Goal: Transaction & Acquisition: Download file/media

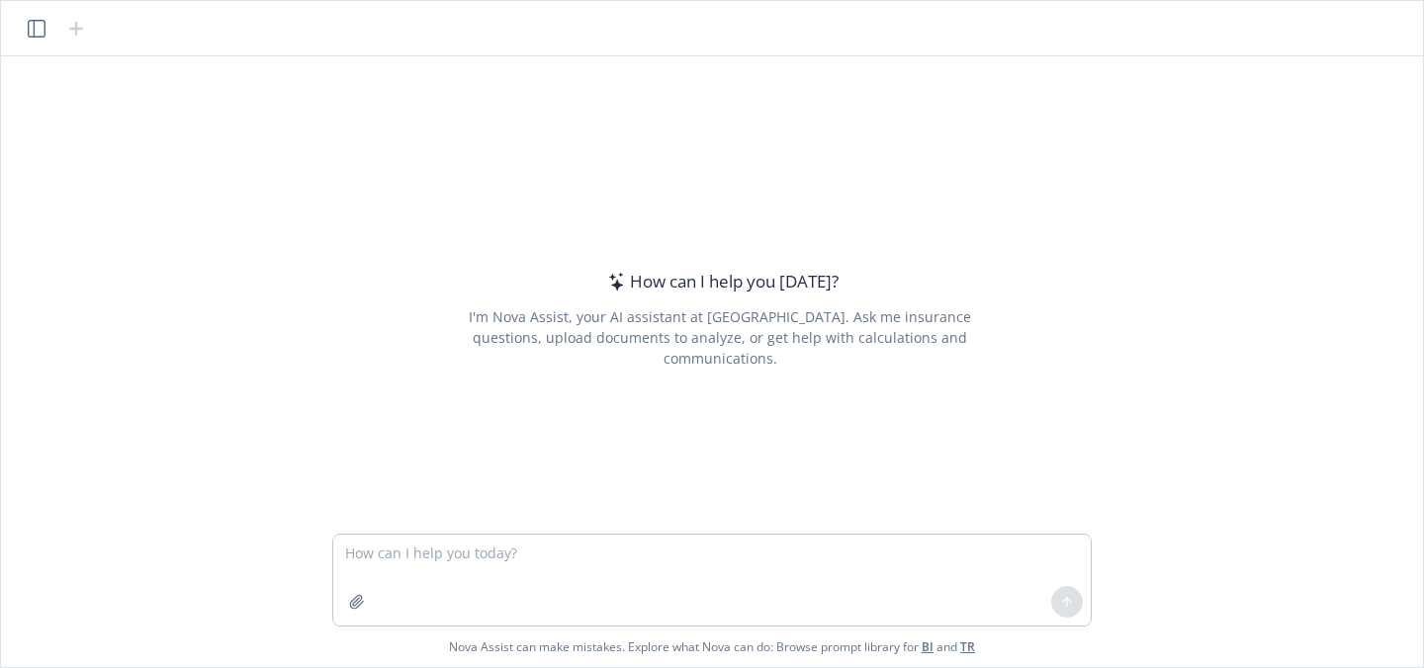
type textarea "d"
click at [358, 600] on icon "button" at bounding box center [357, 602] width 16 height 16
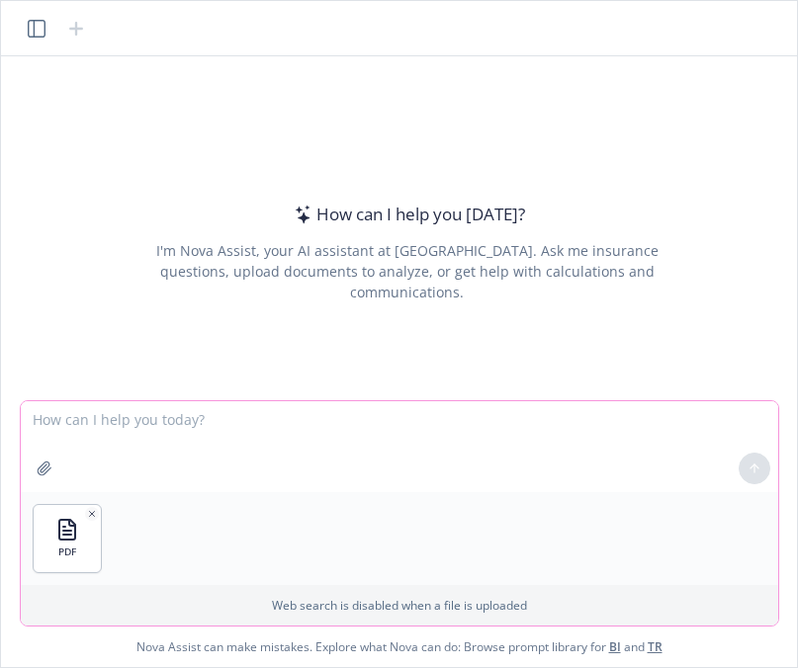
click at [168, 422] on textarea at bounding box center [399, 446] width 757 height 91
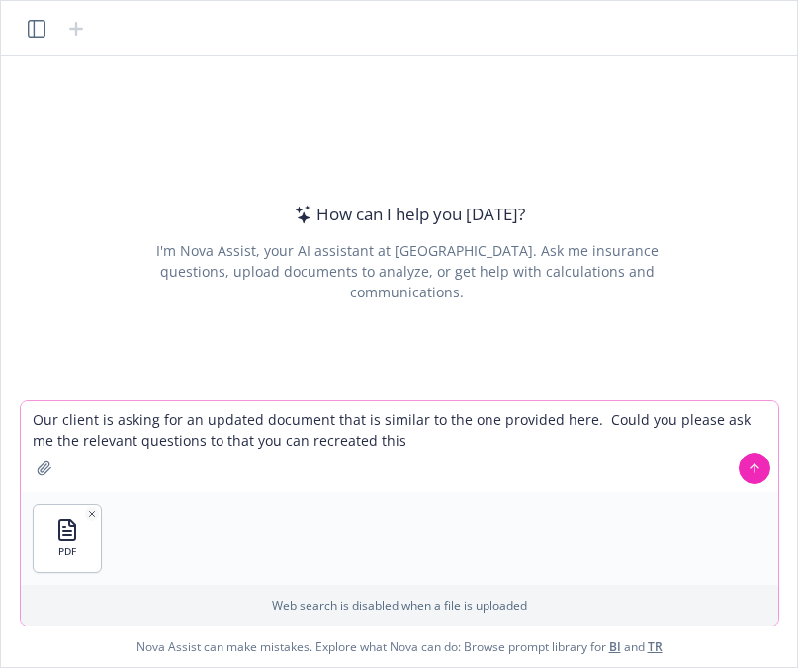
type textarea "Our client is asking for an updated document that is similar to the one provide…"
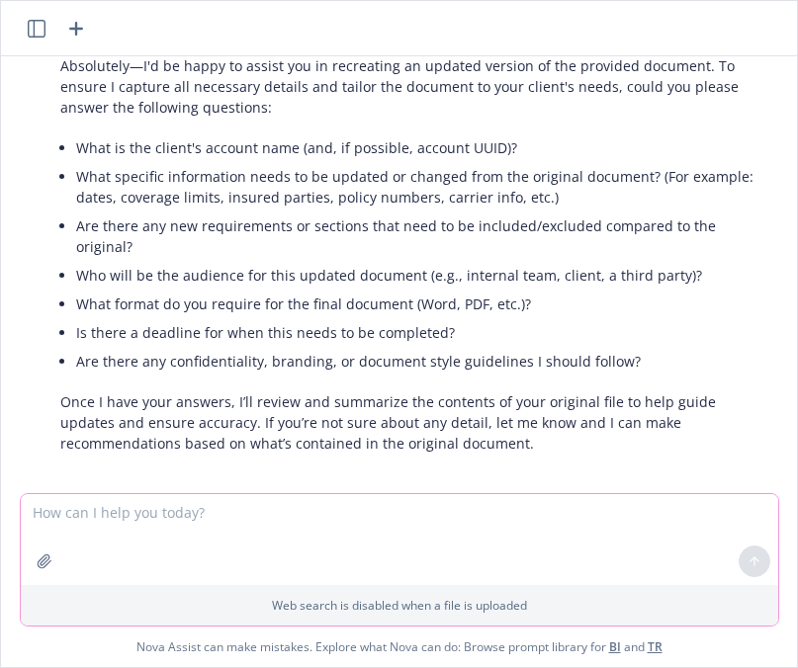
scroll to position [187, 0]
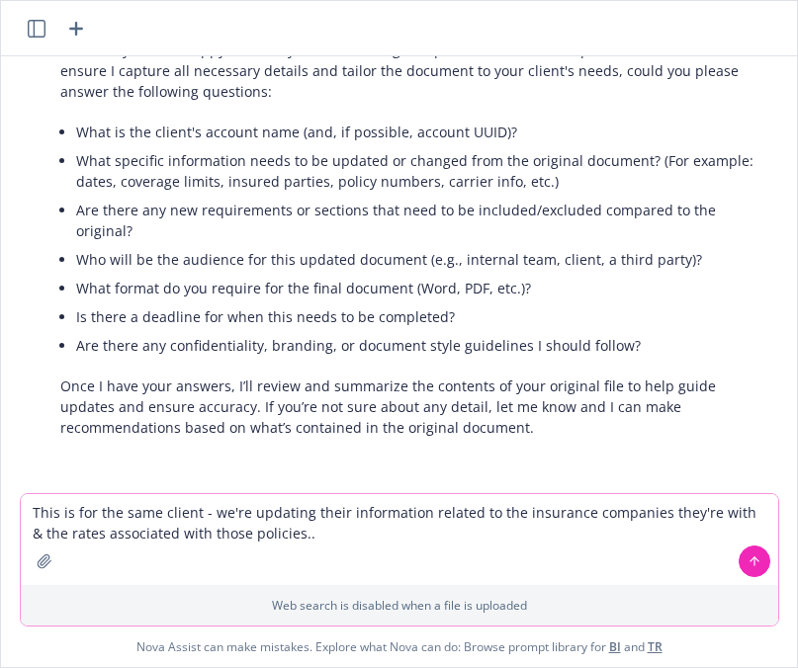
type textarea "This is for the same client - we're updating their information related to the i…"
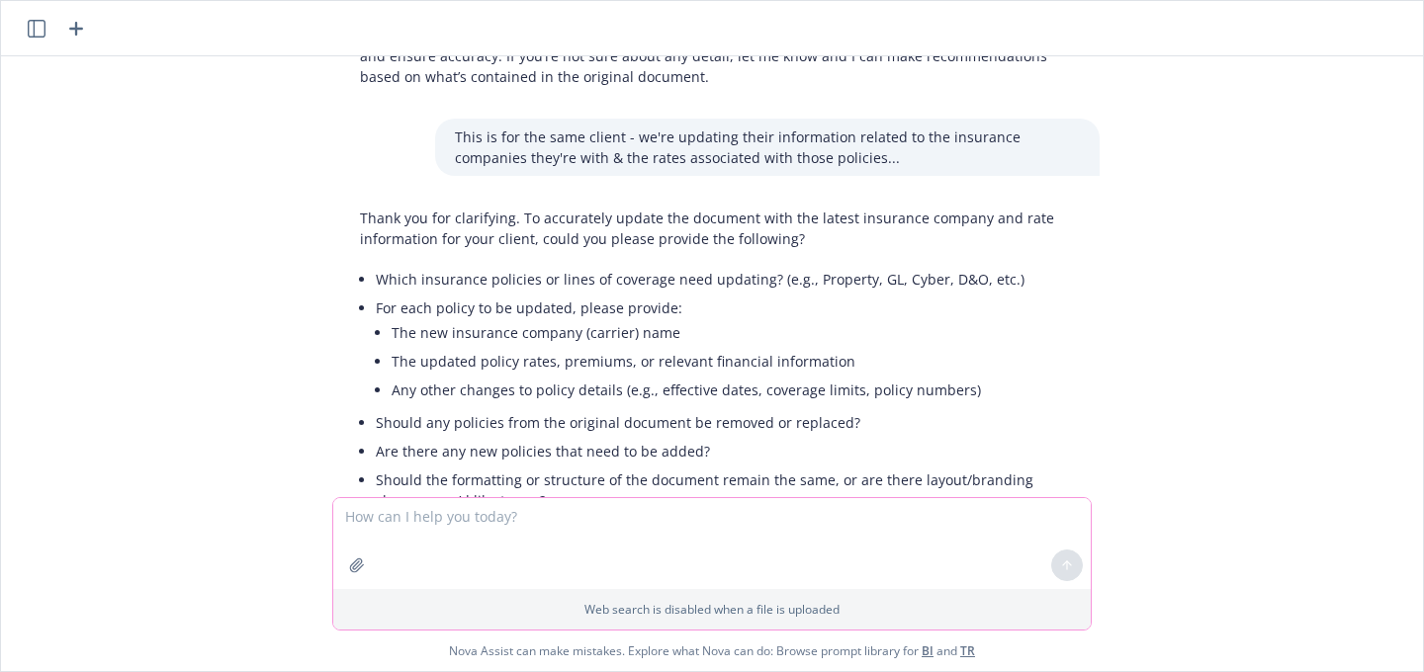
scroll to position [512, 0]
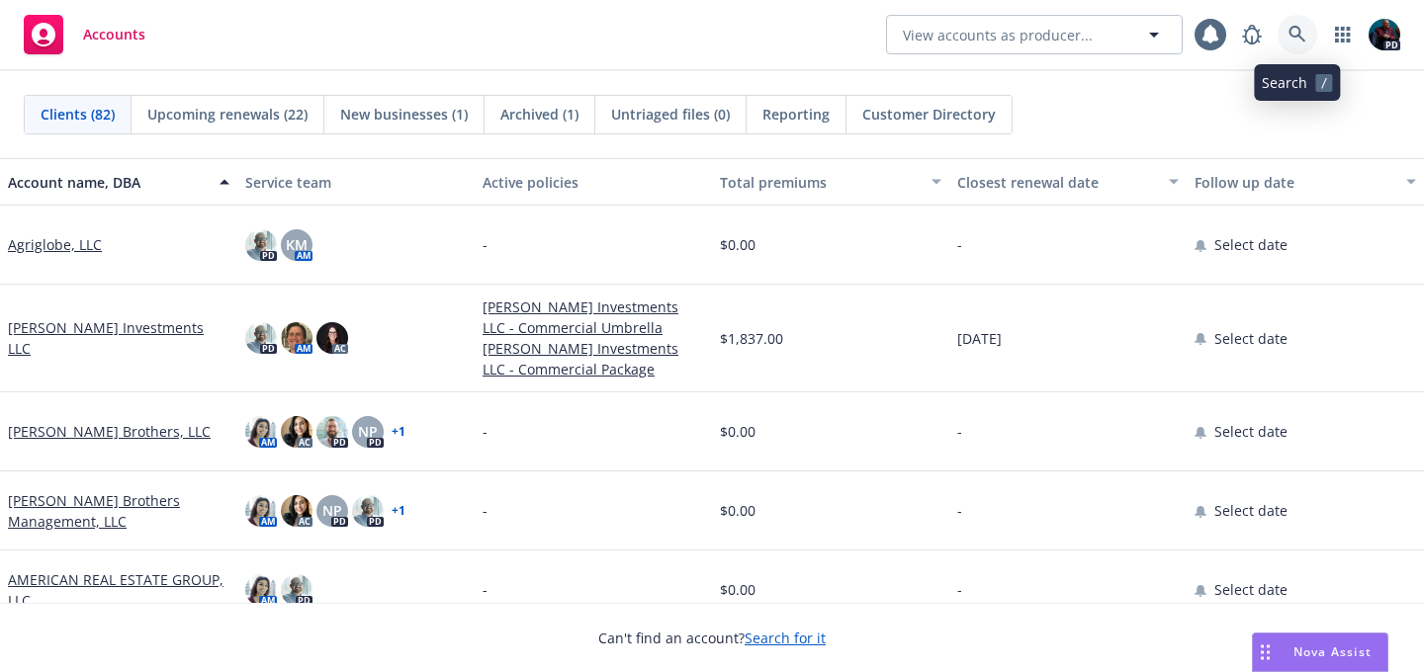
click at [1284, 40] on link at bounding box center [1298, 35] width 40 height 40
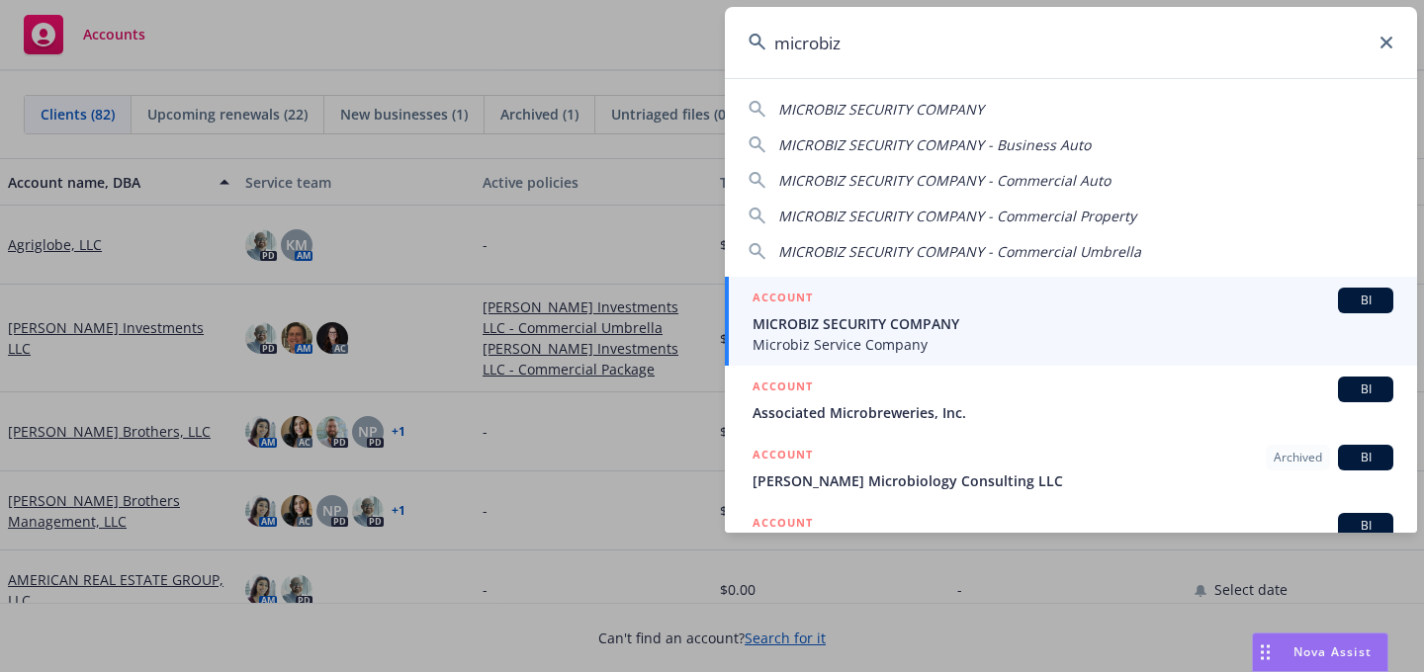
type input "microbiz"
click at [1129, 306] on div "ACCOUNT BI" at bounding box center [1073, 301] width 641 height 26
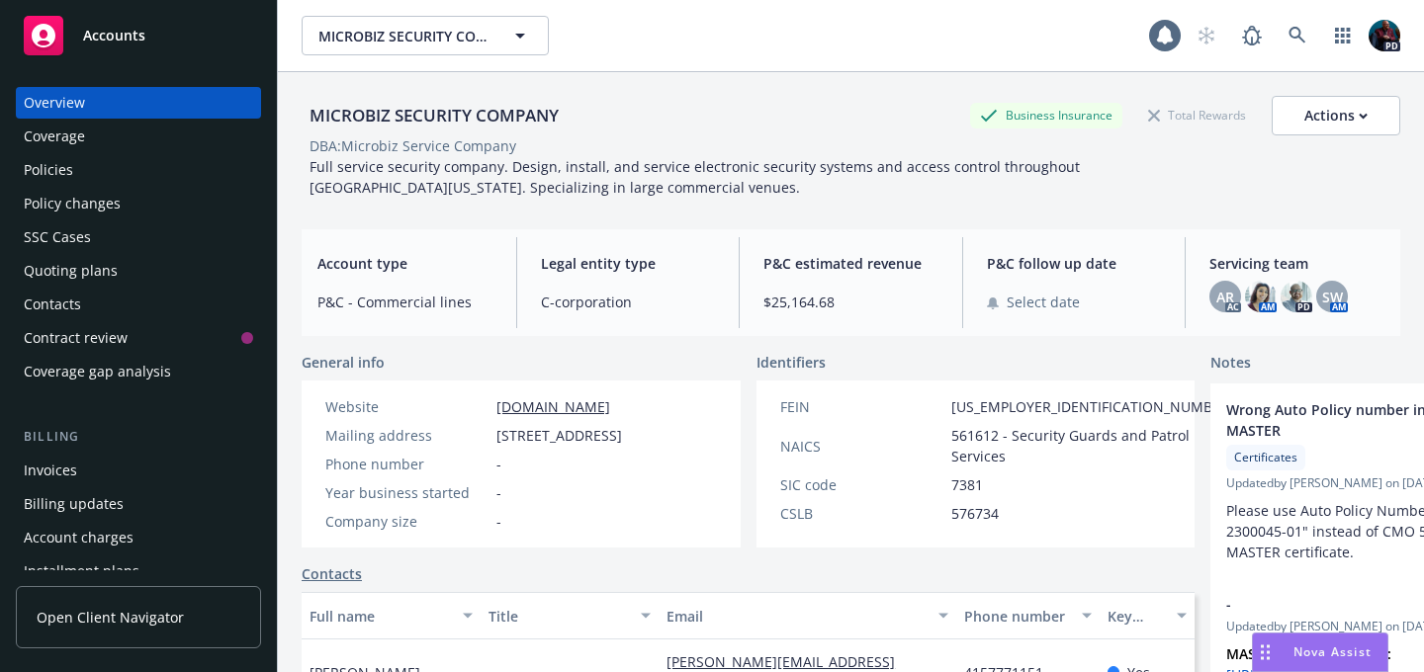
click at [87, 169] on div "Policies" at bounding box center [138, 170] width 229 height 32
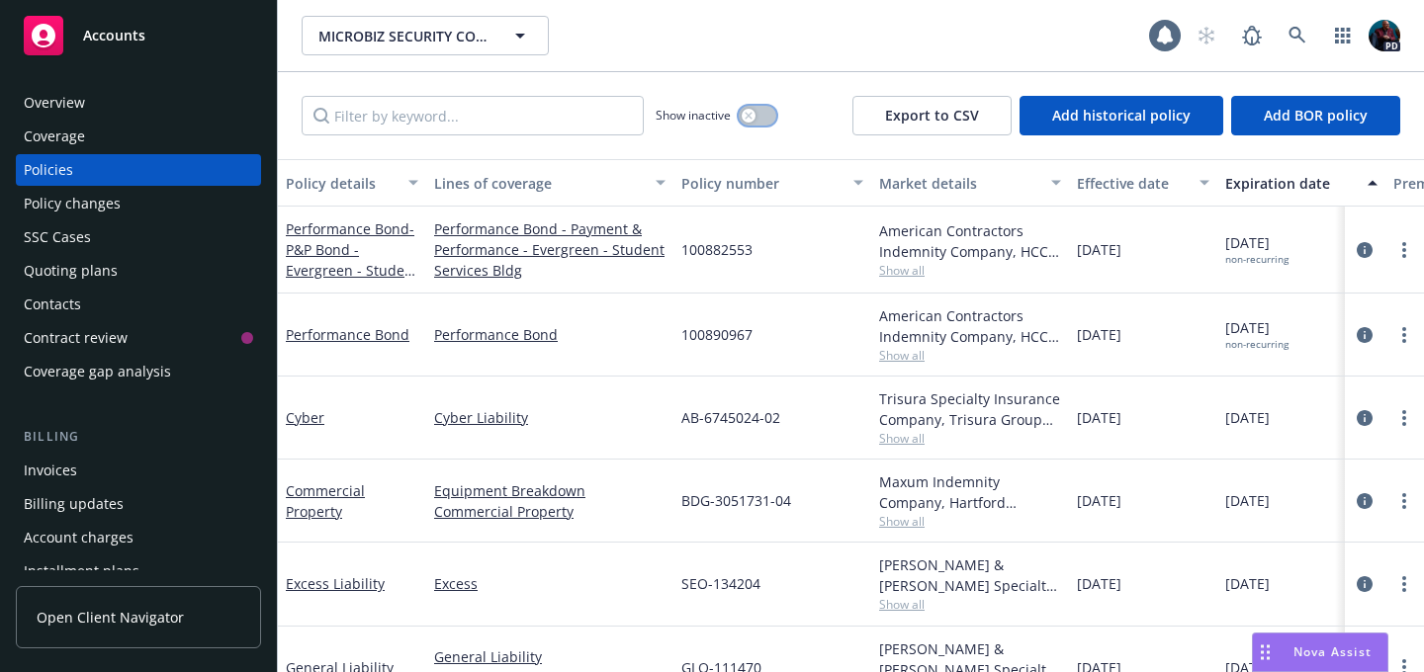
click at [750, 118] on icon "button" at bounding box center [749, 116] width 8 height 8
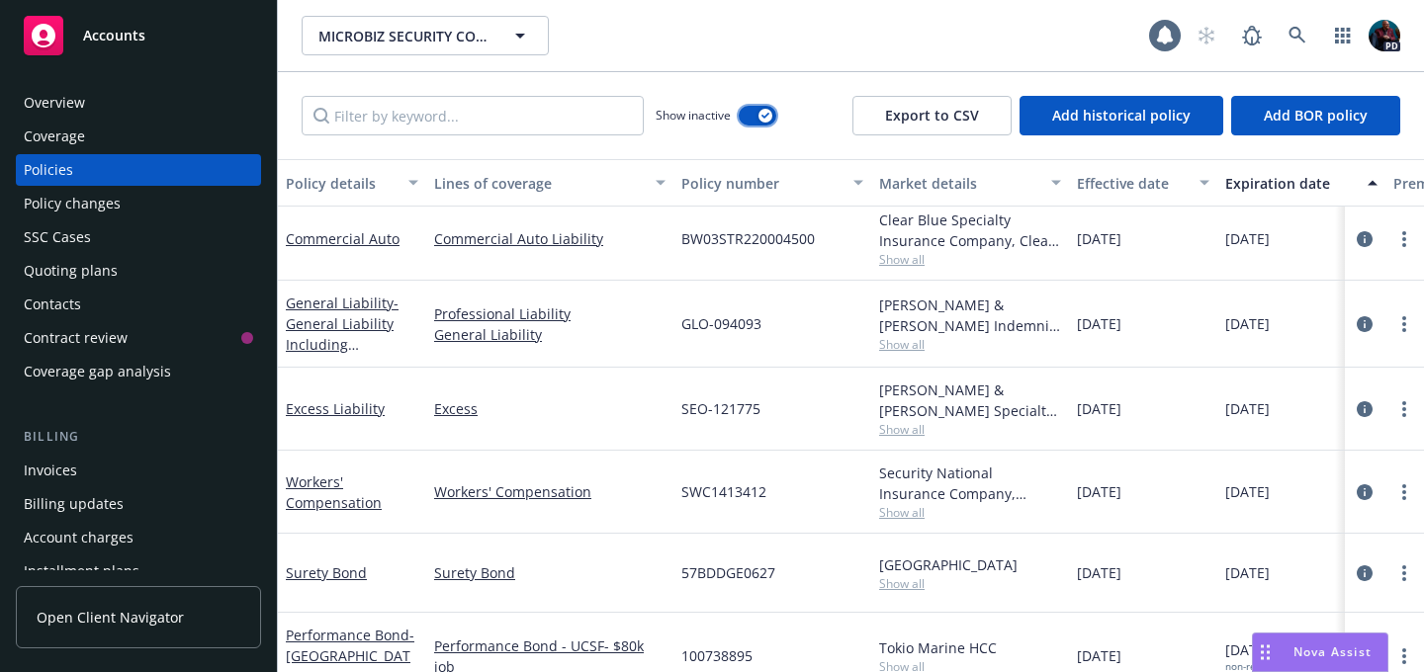
scroll to position [3886, 0]
click at [339, 504] on link "Workers' Compensation" at bounding box center [334, 492] width 96 height 40
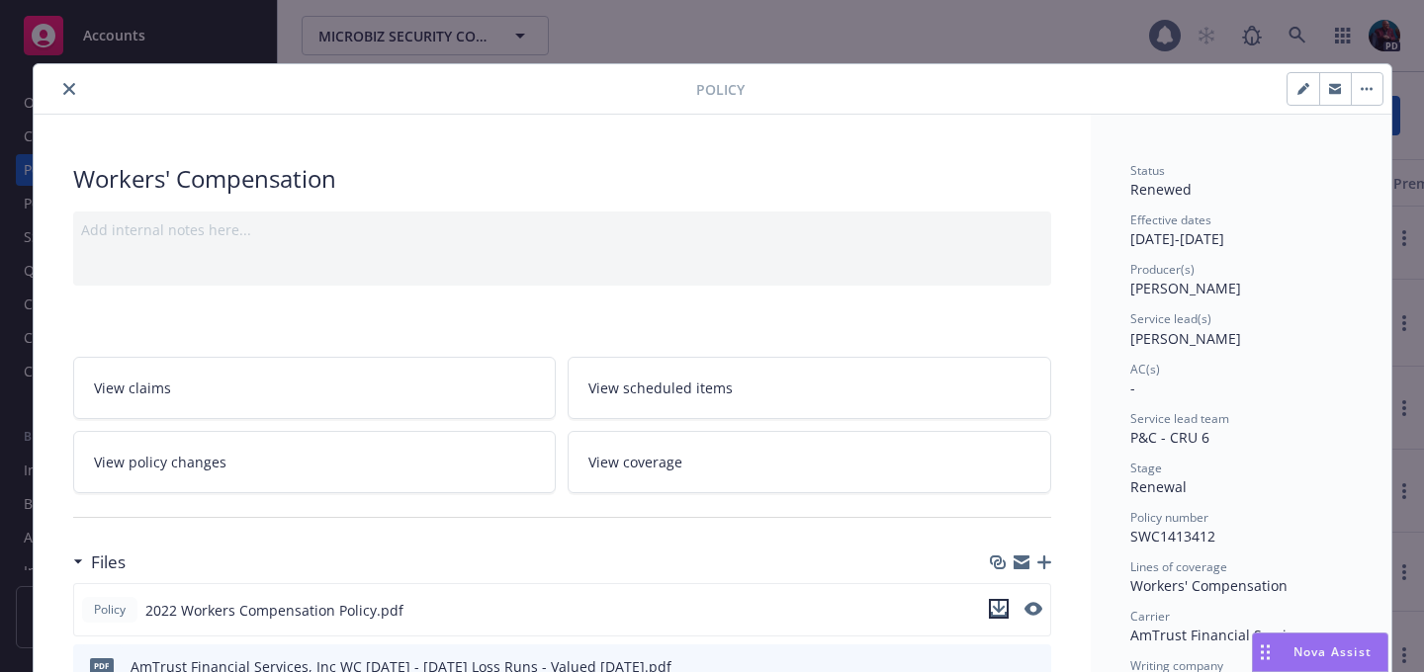
click at [991, 605] on icon "download file" at bounding box center [999, 609] width 16 height 16
click at [66, 86] on icon "close" at bounding box center [69, 89] width 12 height 12
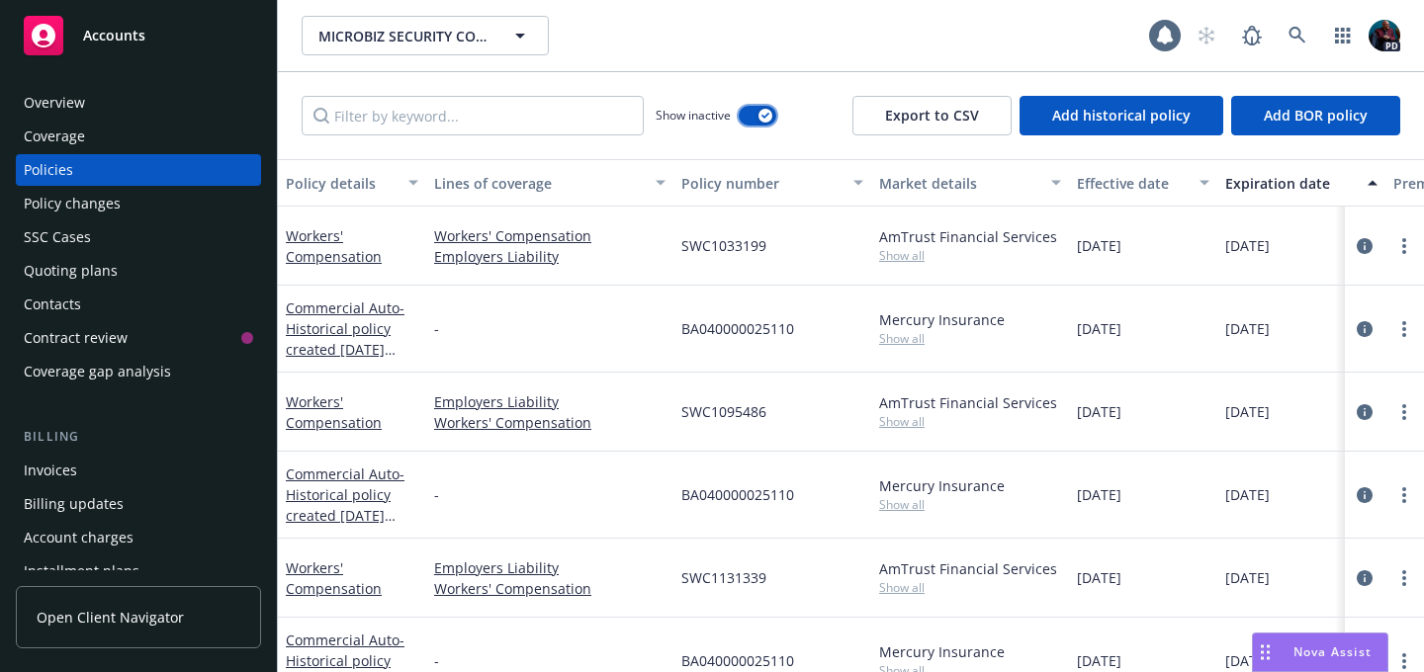
click at [765, 114] on icon "button" at bounding box center [765, 116] width 8 height 6
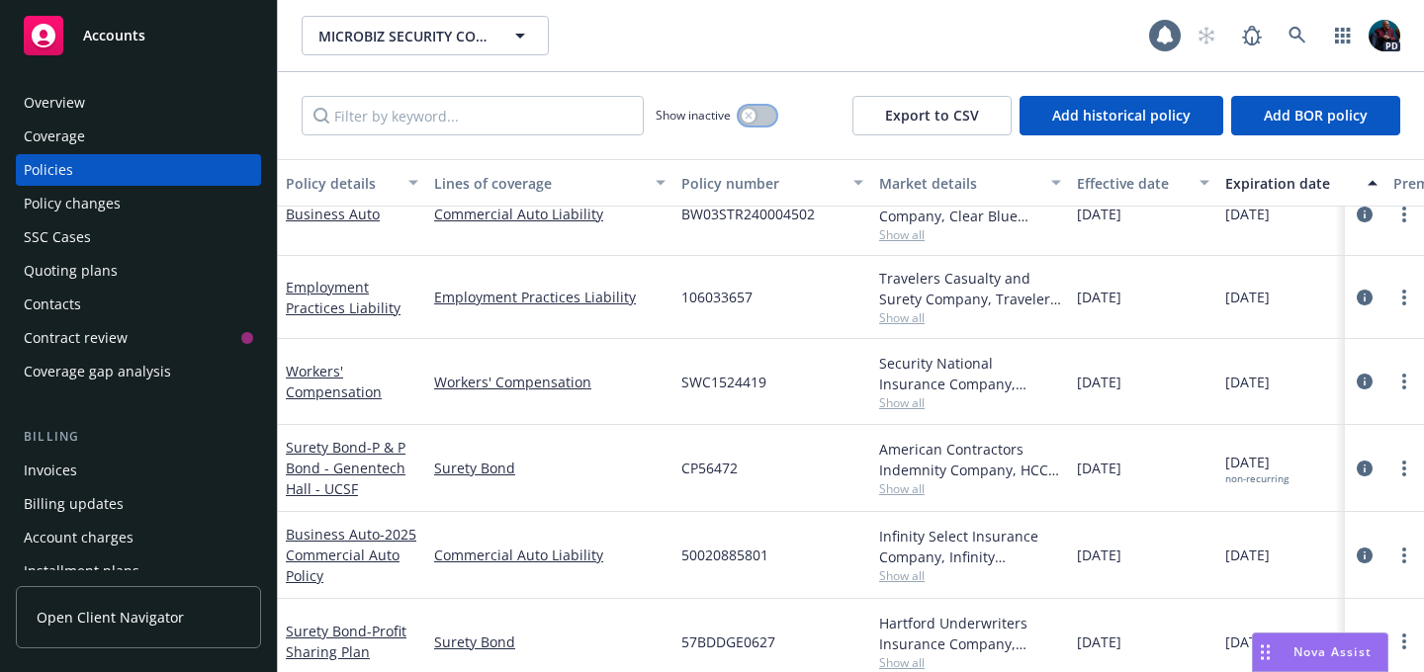
scroll to position [505, 0]
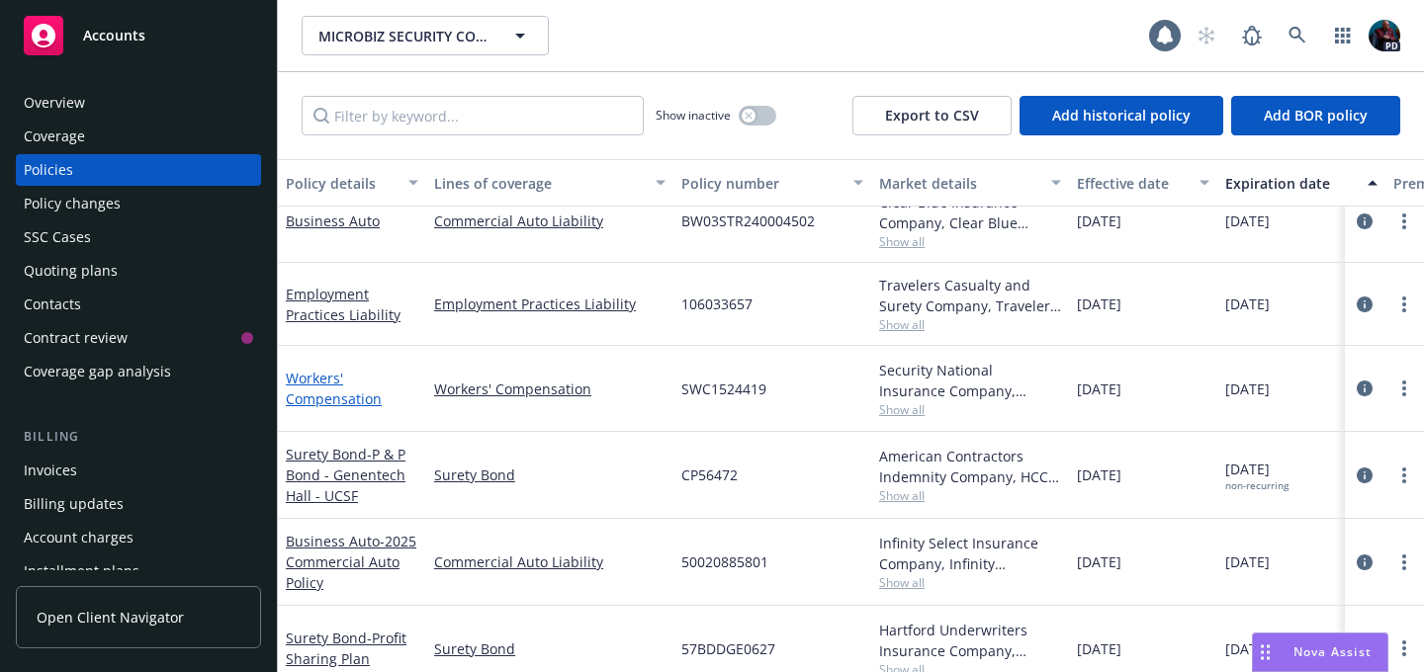
click at [311, 398] on link "Workers' Compensation" at bounding box center [334, 389] width 96 height 40
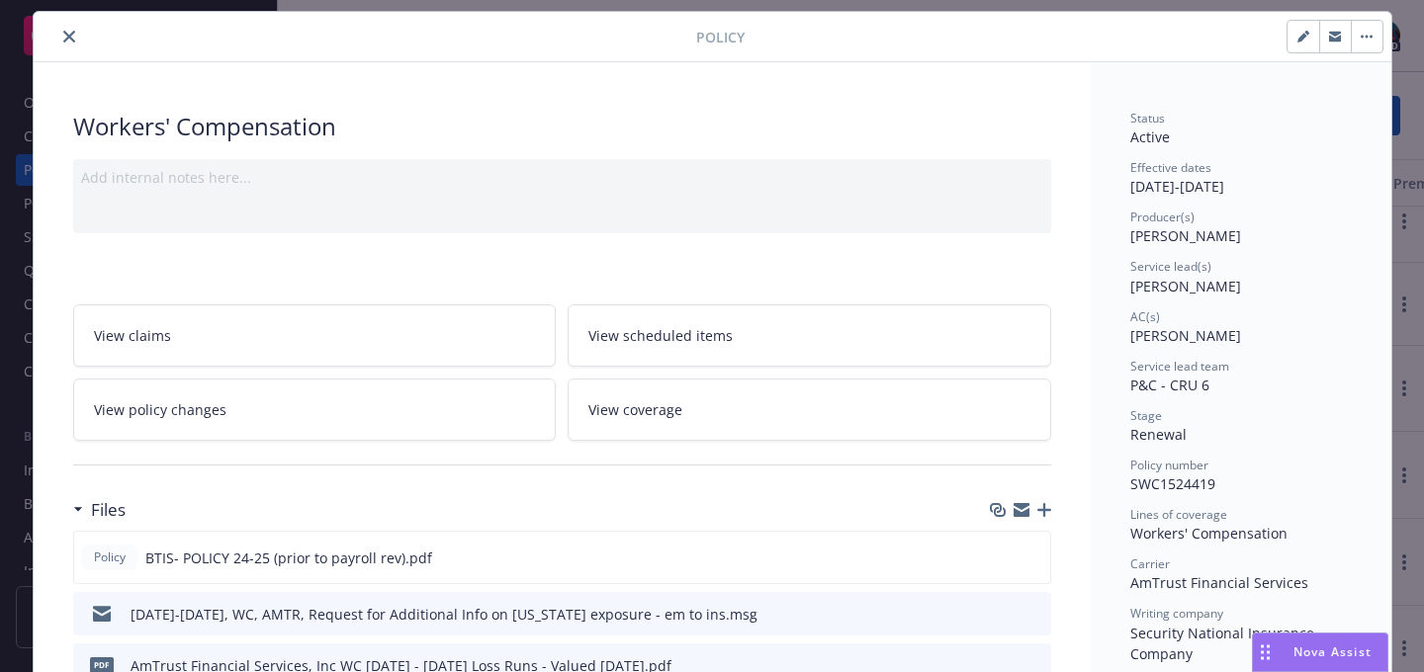
scroll to position [53, 0]
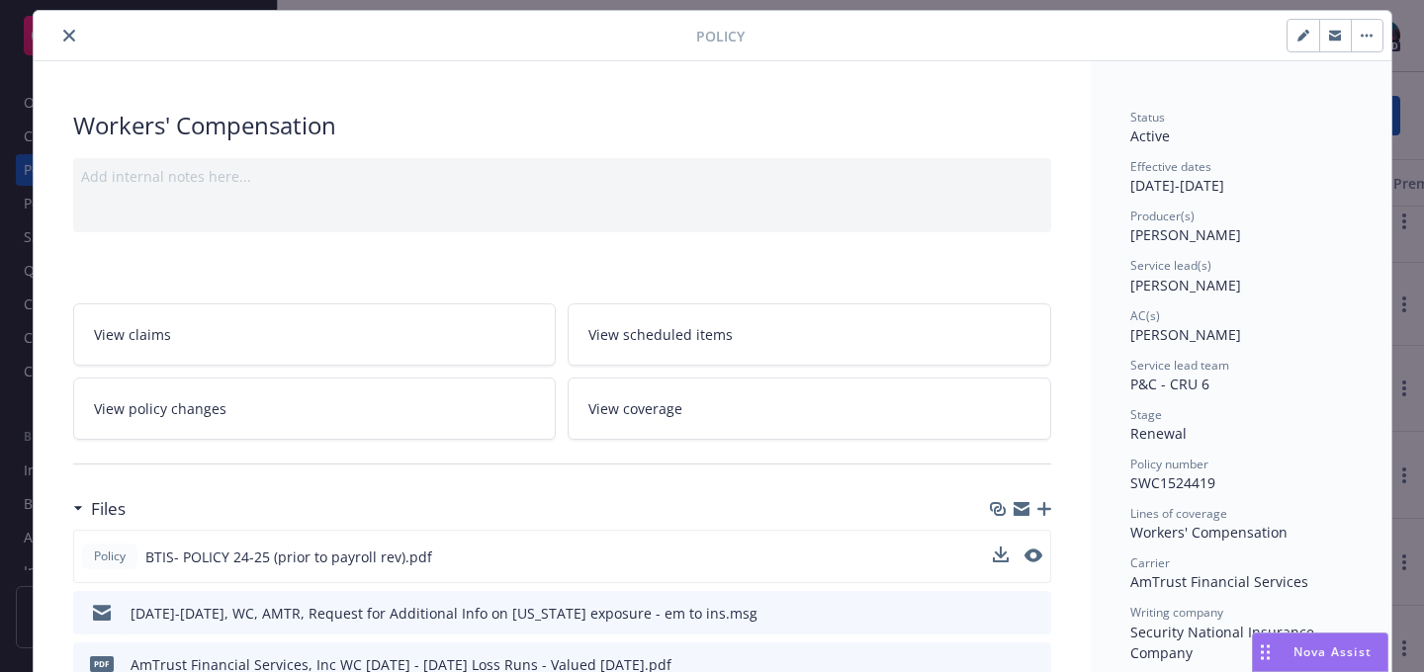
click at [843, 537] on div "Policy BTIS- POLICY 24-25 (prior to payroll rev).pdf" at bounding box center [562, 556] width 978 height 53
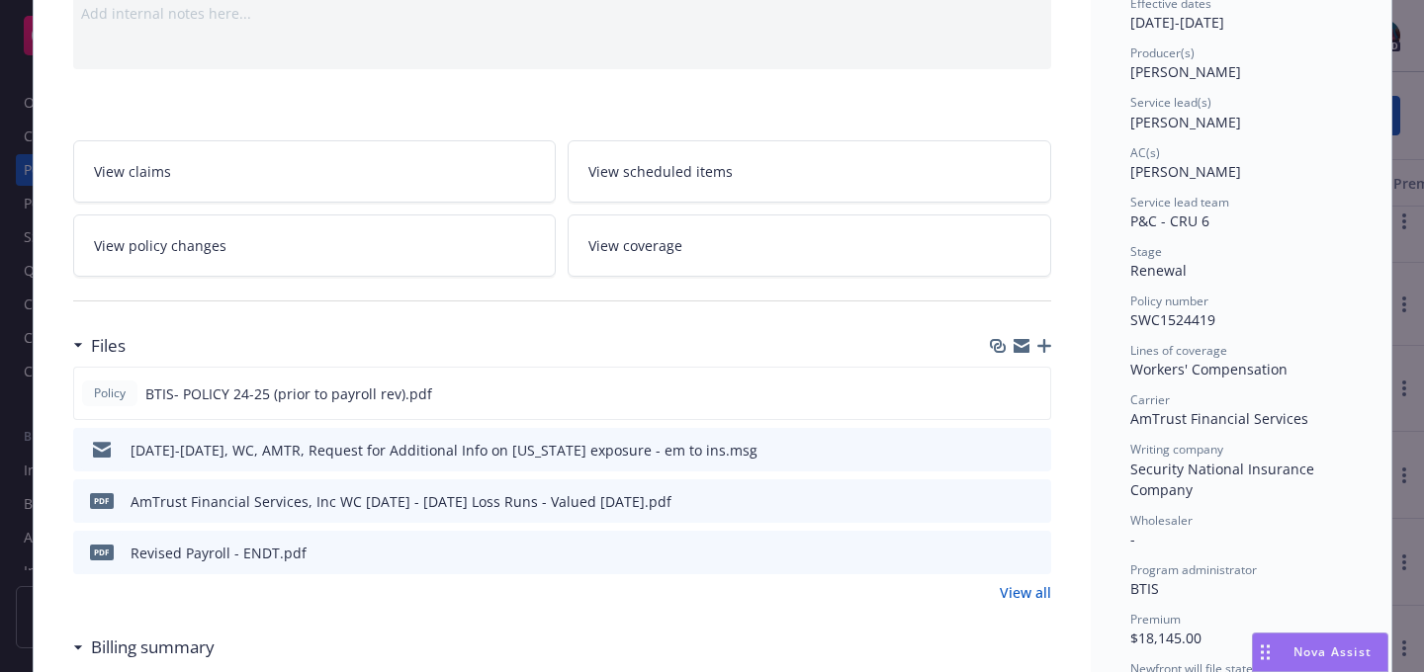
scroll to position [225, 0]
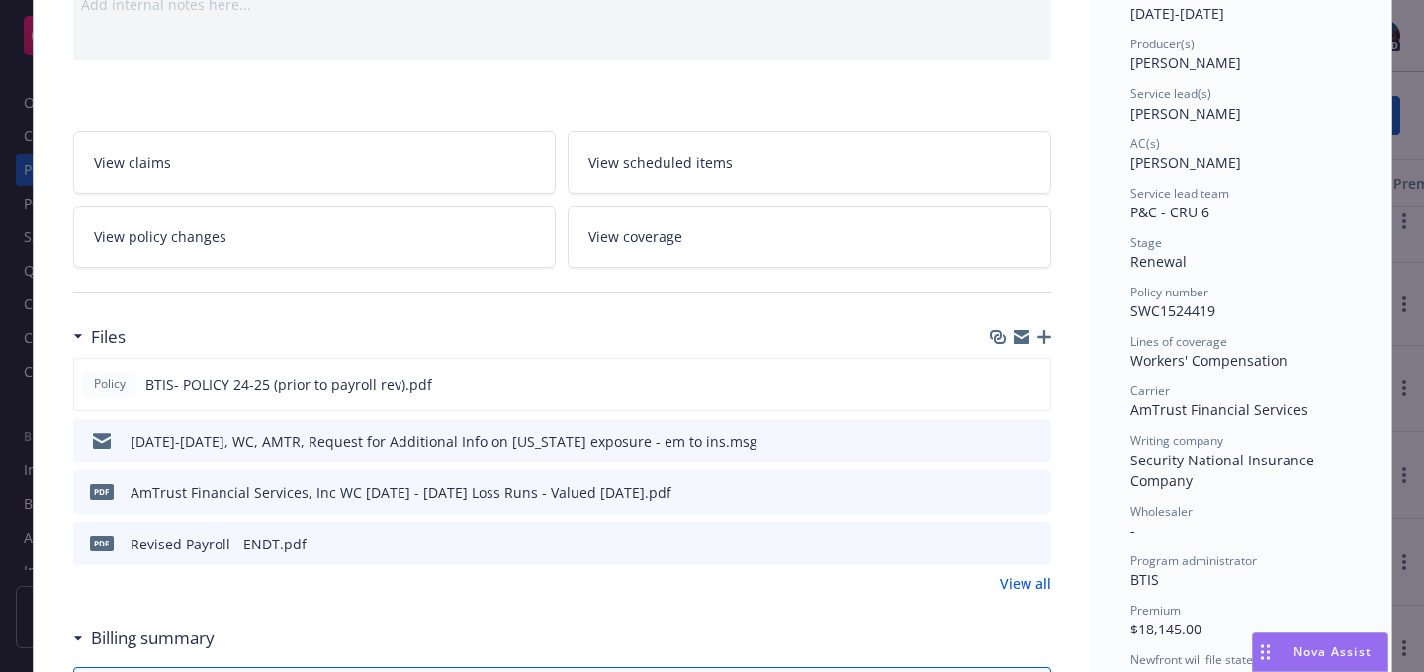
click at [992, 536] on icon "download file" at bounding box center [1000, 543] width 16 height 16
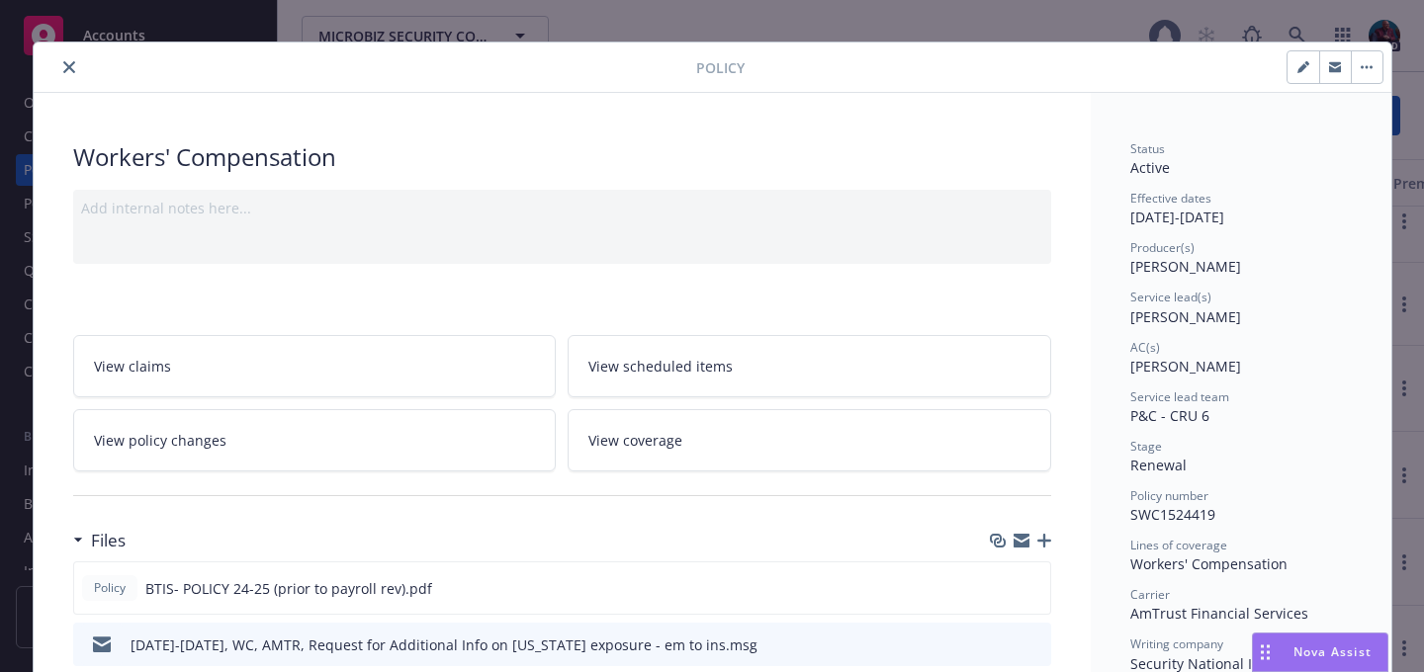
scroll to position [0, 0]
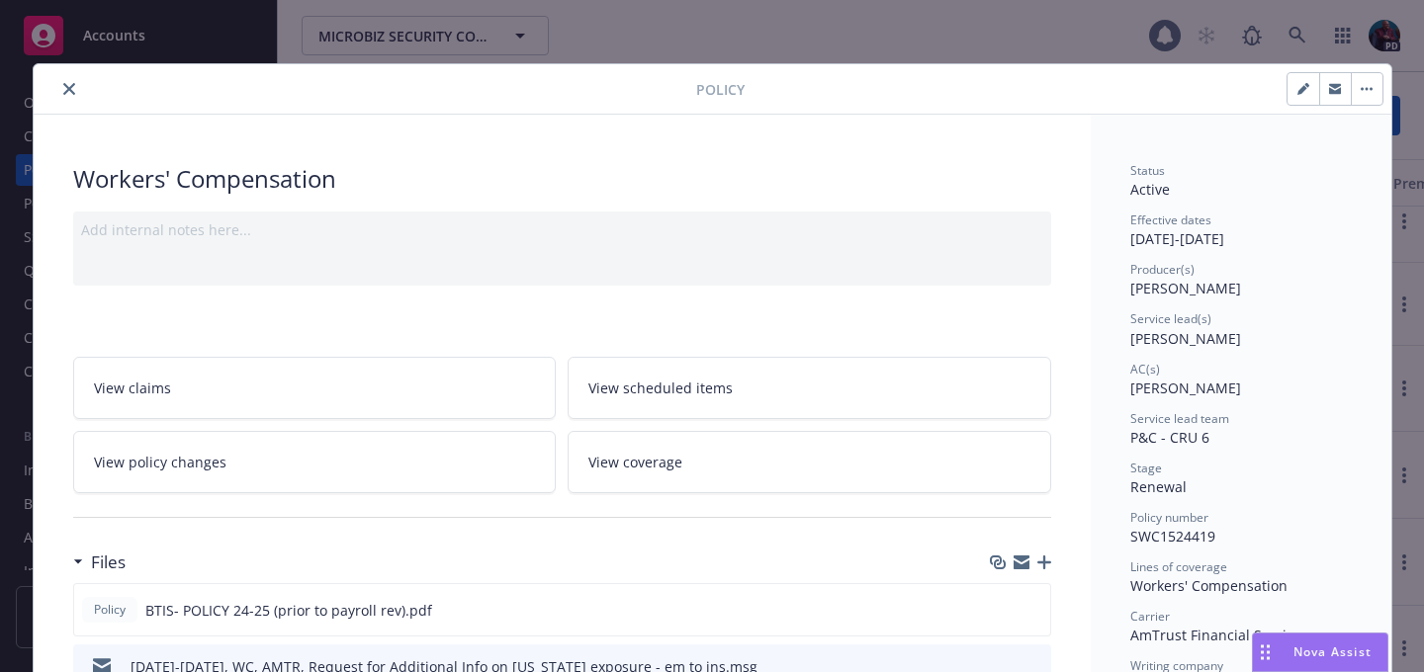
click at [65, 84] on icon "close" at bounding box center [69, 89] width 12 height 12
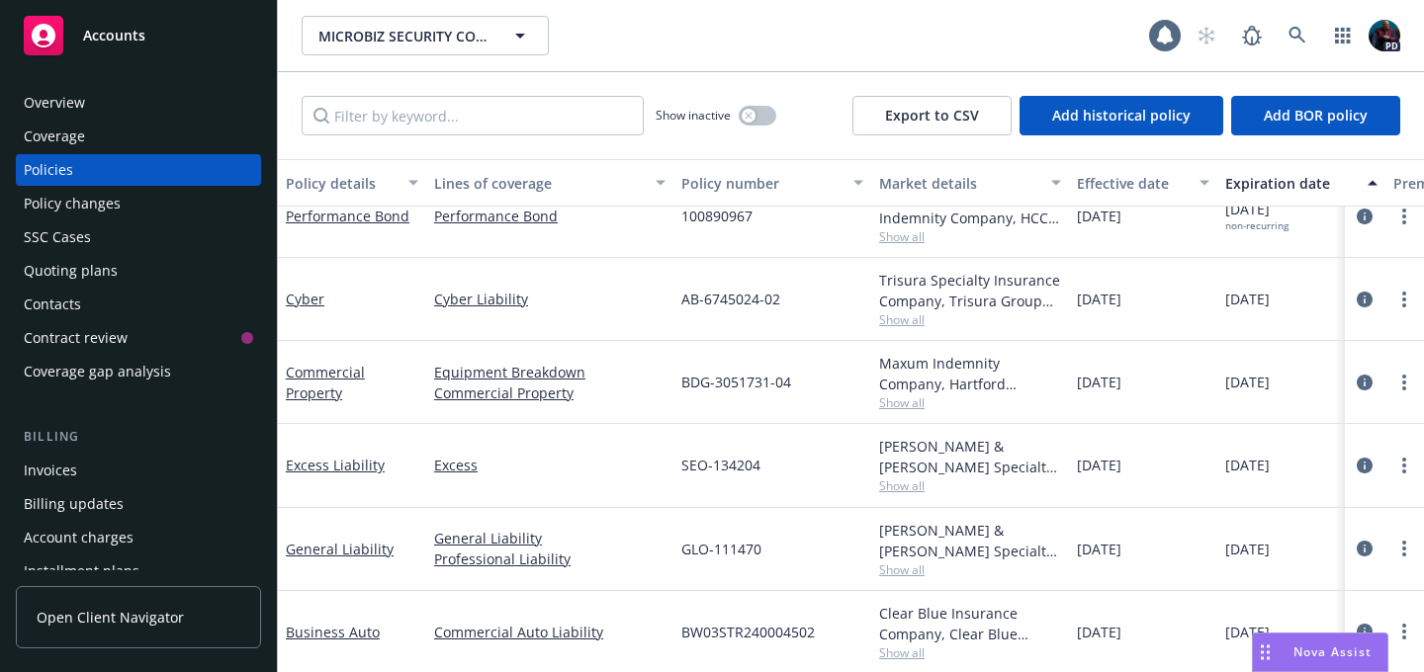
scroll to position [133, 0]
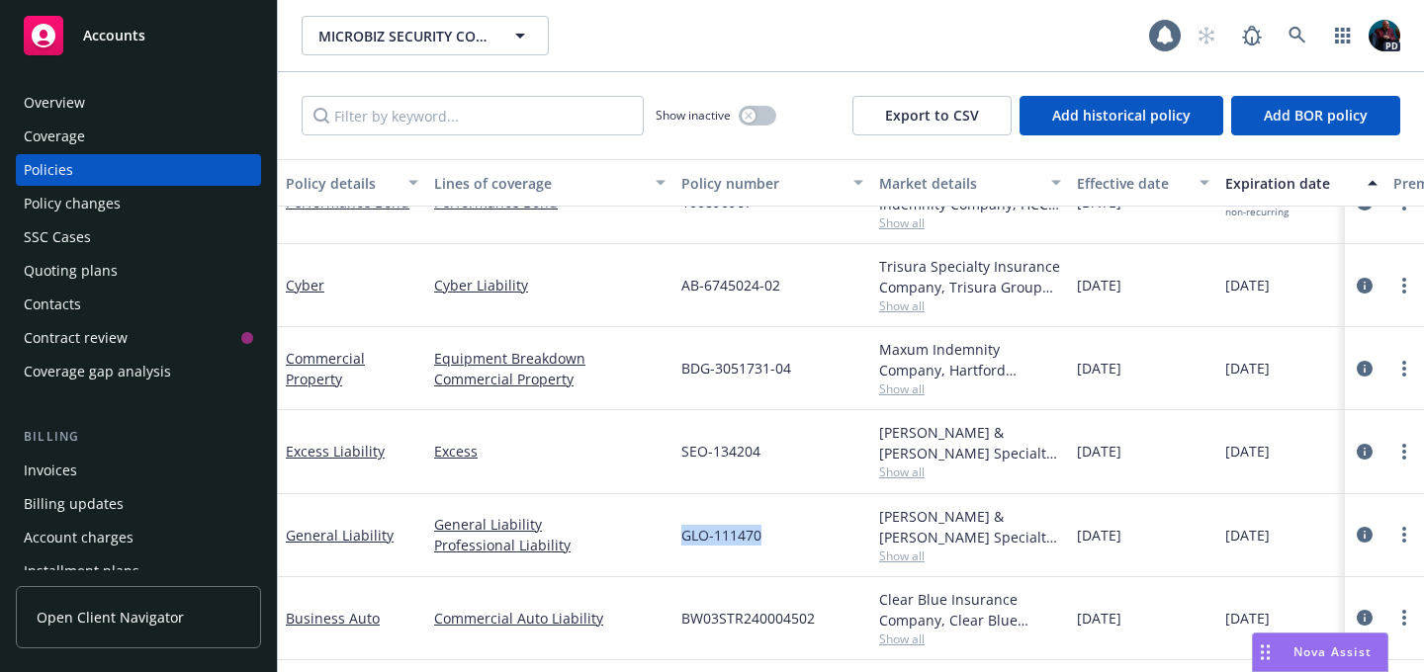
drag, startPoint x: 763, startPoint y: 535, endPoint x: 685, endPoint y: 536, distance: 78.1
click at [685, 536] on div "GLO-111470" at bounding box center [772, 535] width 198 height 83
copy span "GLO-111470"
click at [354, 529] on link "General Liability" at bounding box center [340, 535] width 108 height 19
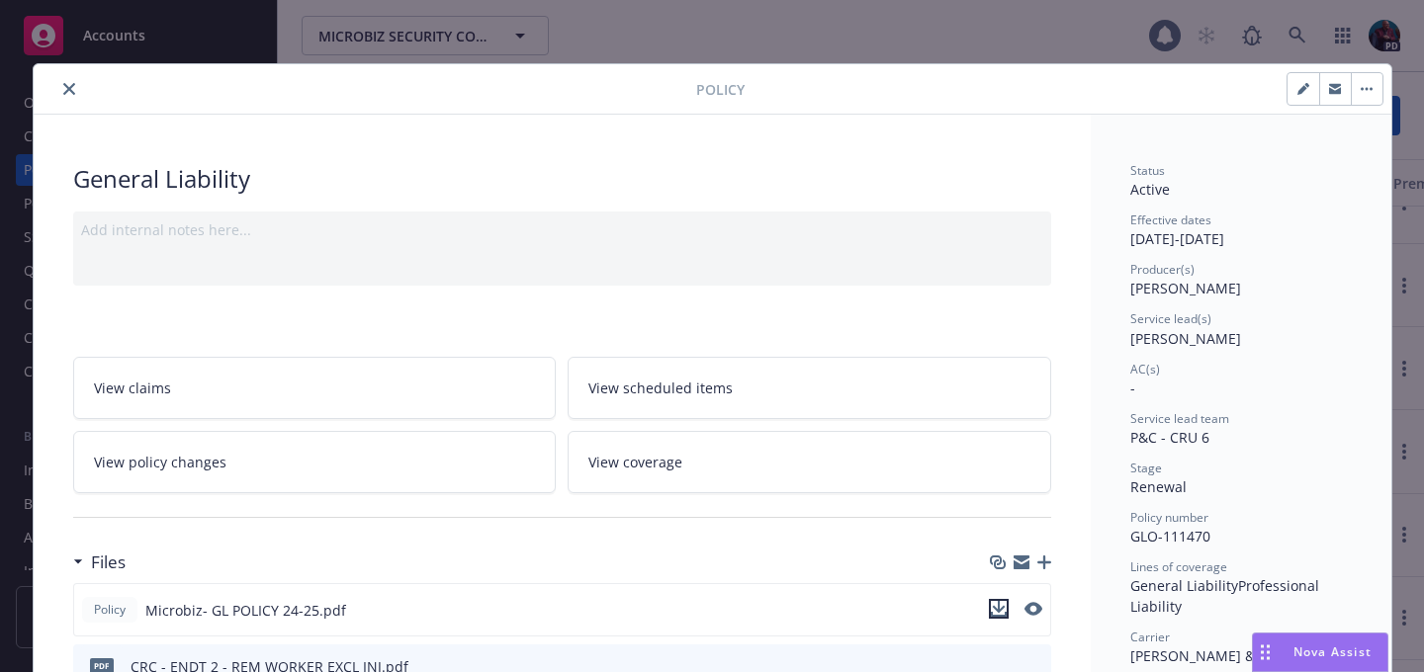
click at [991, 601] on icon "download file" at bounding box center [999, 609] width 16 height 16
click at [63, 88] on icon "close" at bounding box center [69, 89] width 12 height 12
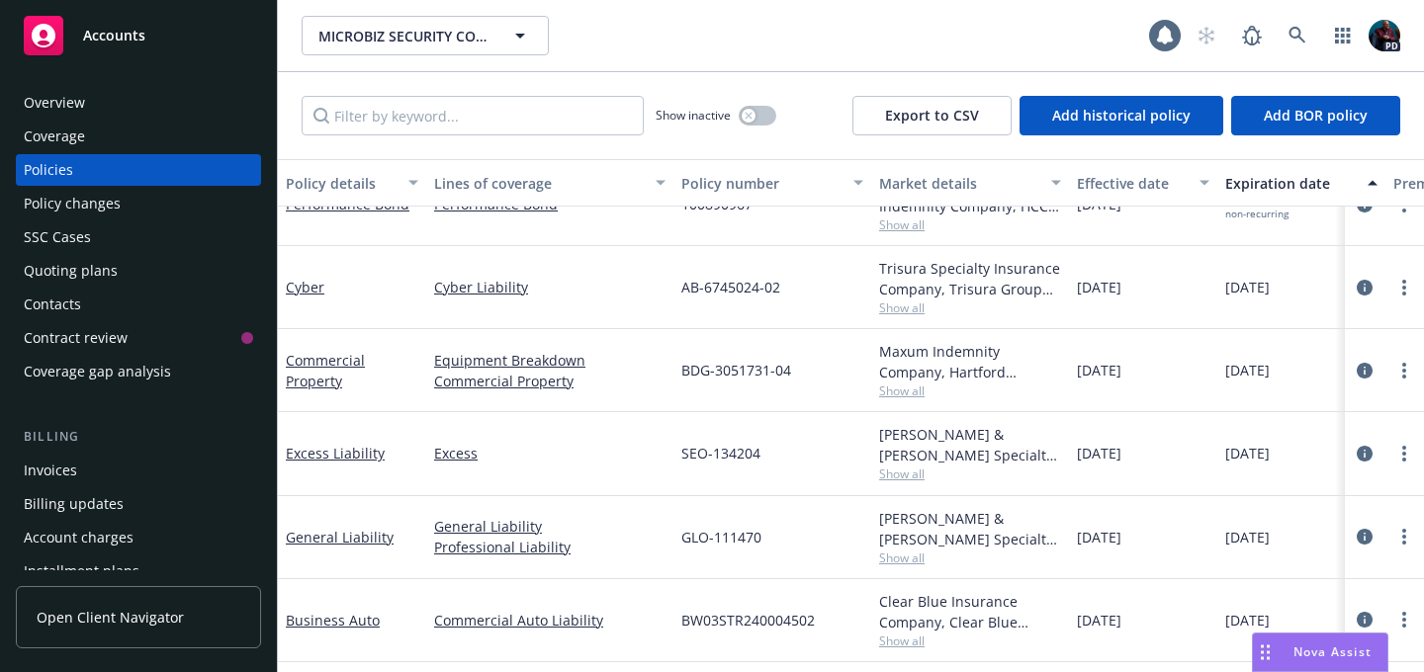
scroll to position [143, 0]
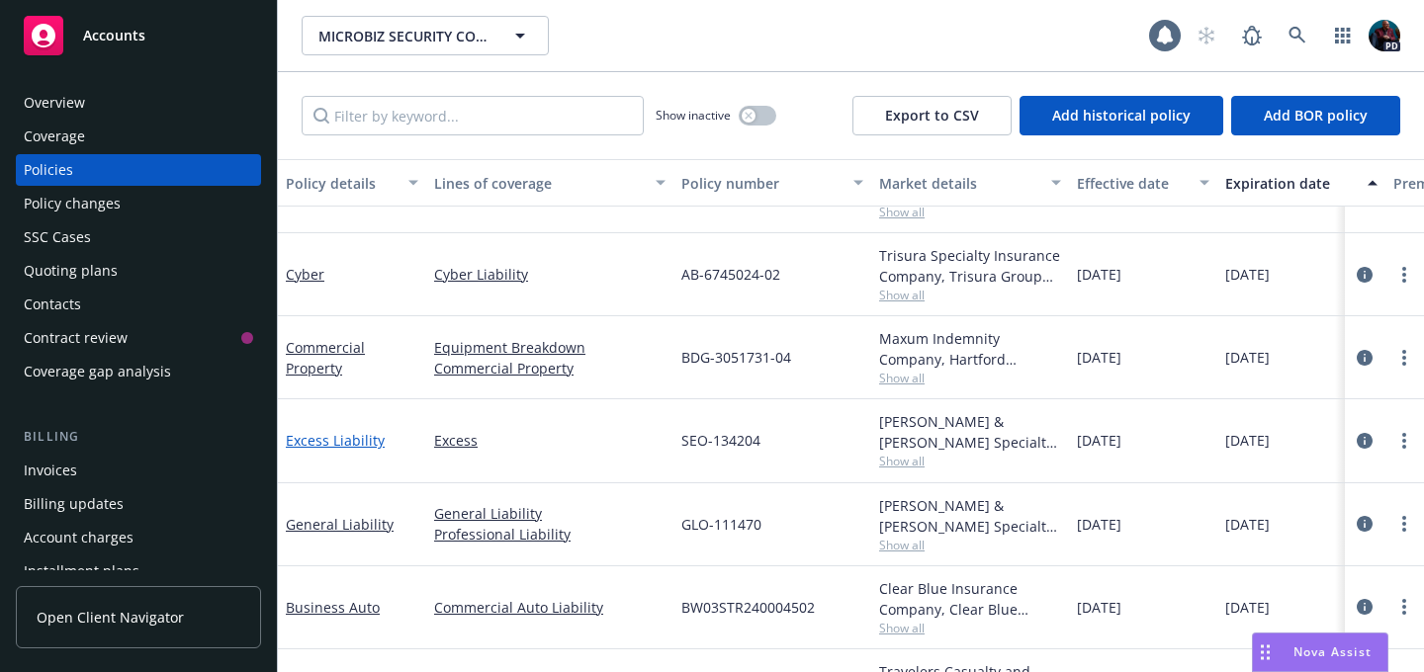
click at [359, 437] on link "Excess Liability" at bounding box center [335, 440] width 99 height 19
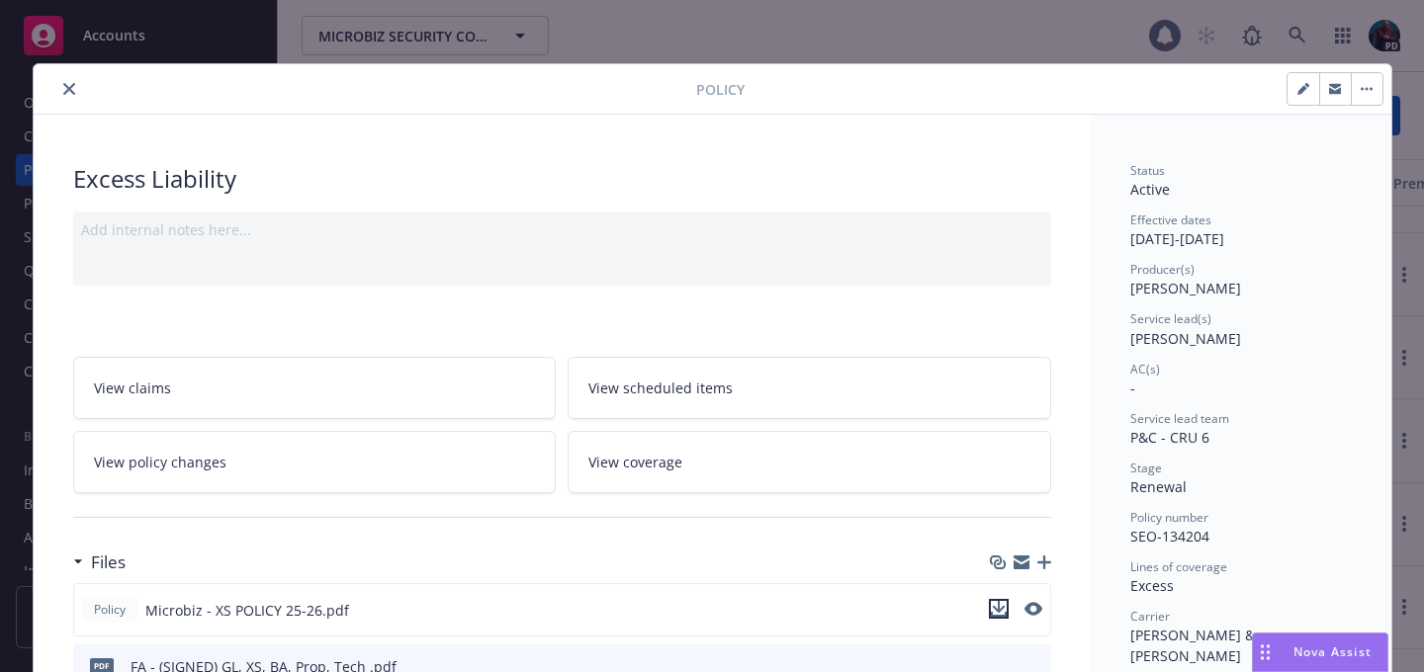
click at [998, 606] on icon "download file" at bounding box center [999, 609] width 16 height 16
click at [66, 88] on icon "close" at bounding box center [69, 89] width 12 height 12
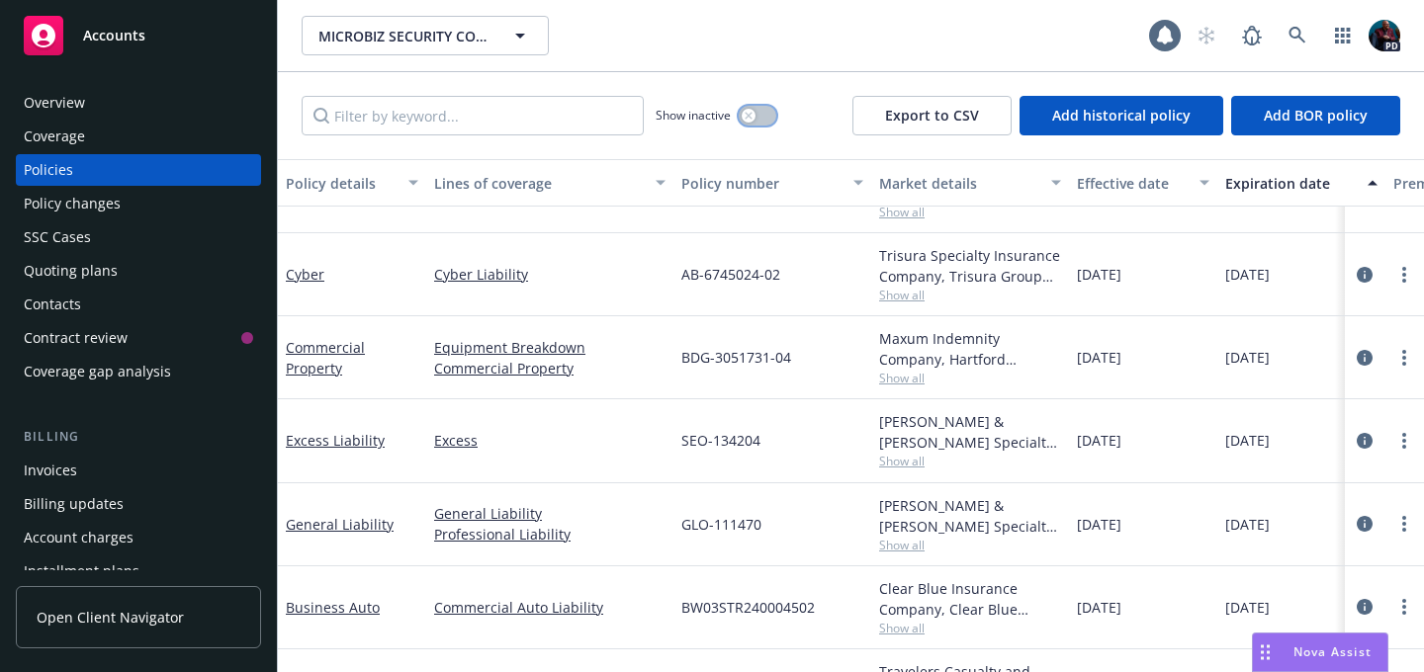
click at [750, 112] on icon "button" at bounding box center [749, 116] width 8 height 8
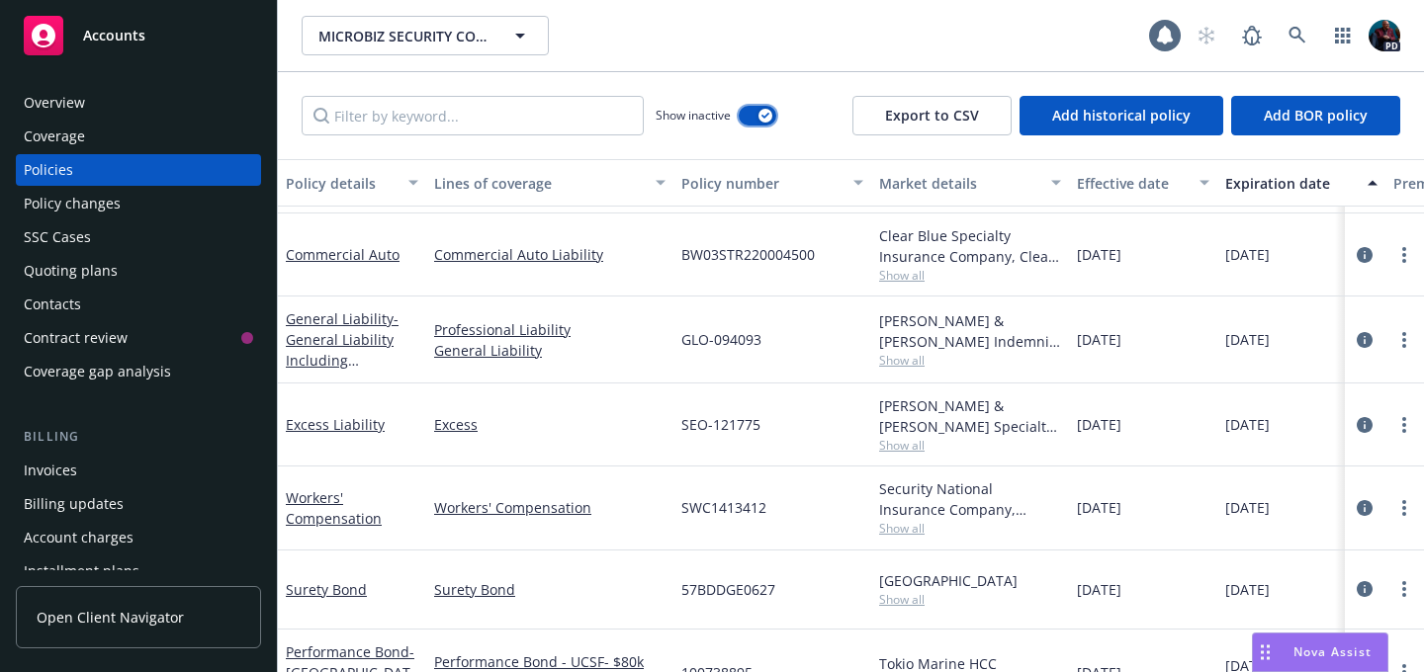
scroll to position [3874, 0]
click at [342, 423] on link "Excess Liability" at bounding box center [335, 423] width 99 height 19
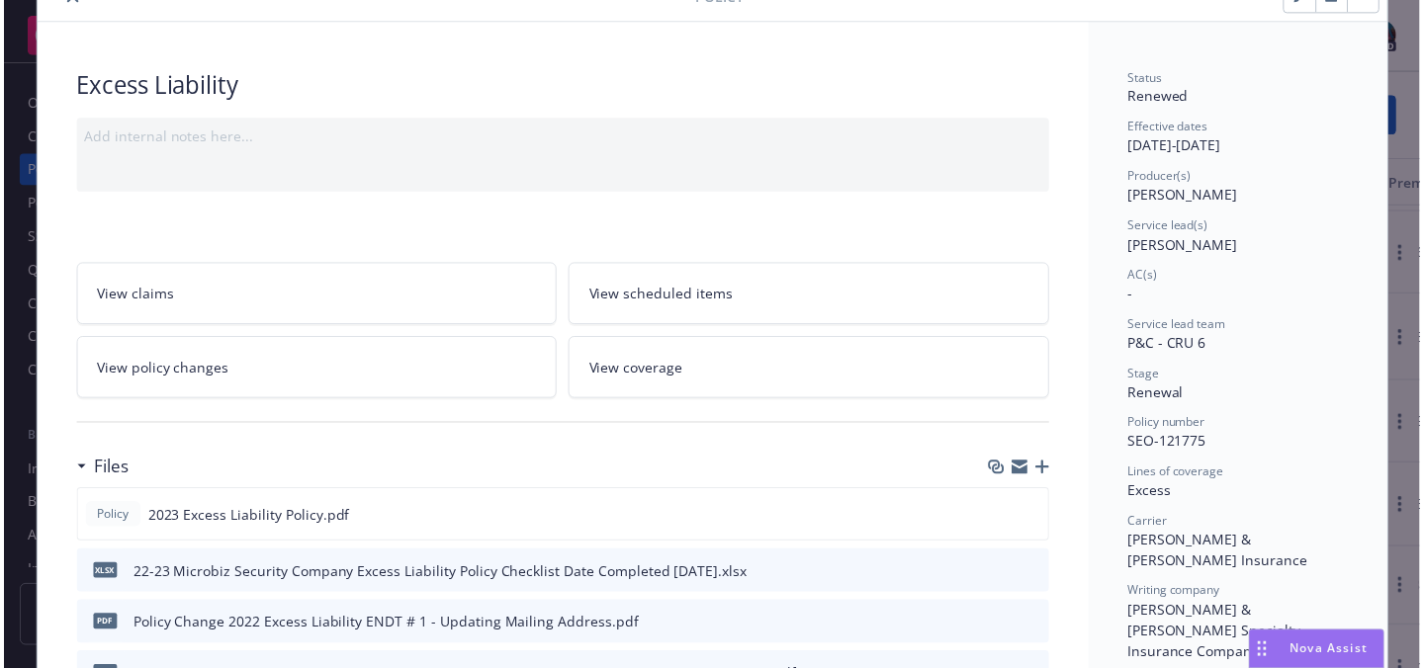
scroll to position [95, 0]
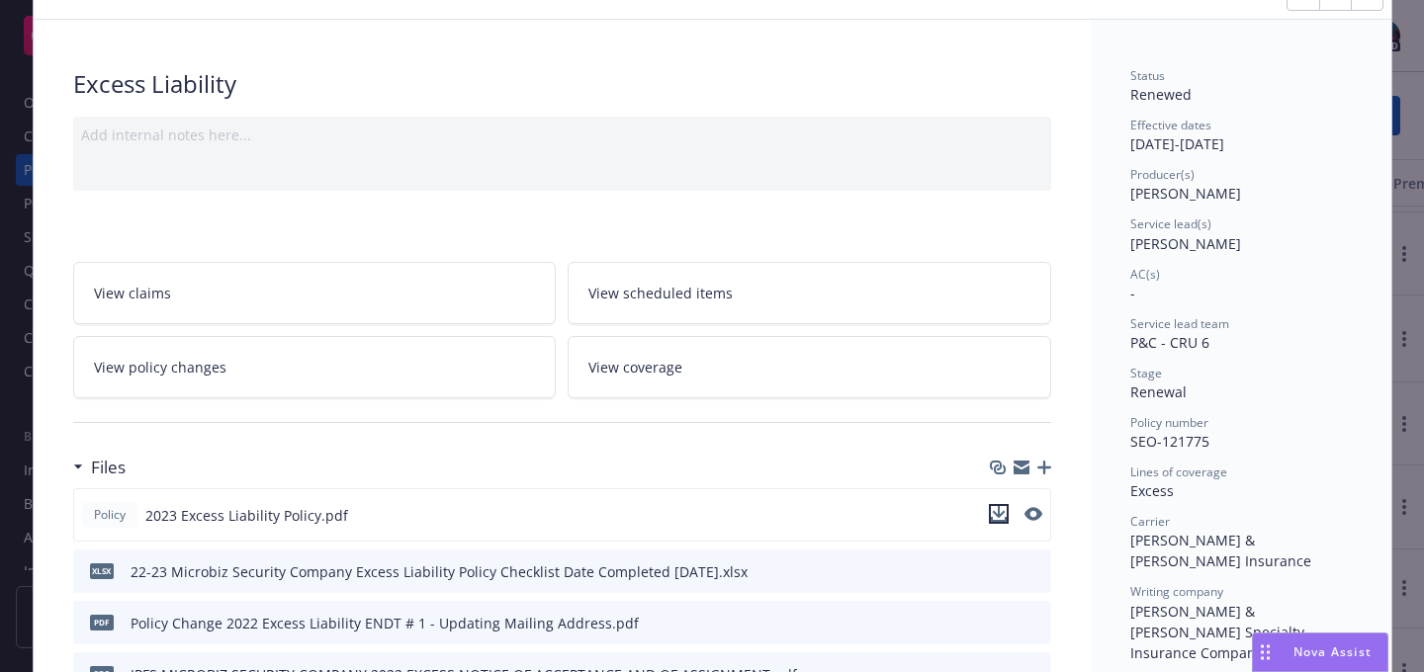
click at [992, 515] on icon "download file" at bounding box center [998, 512] width 13 height 12
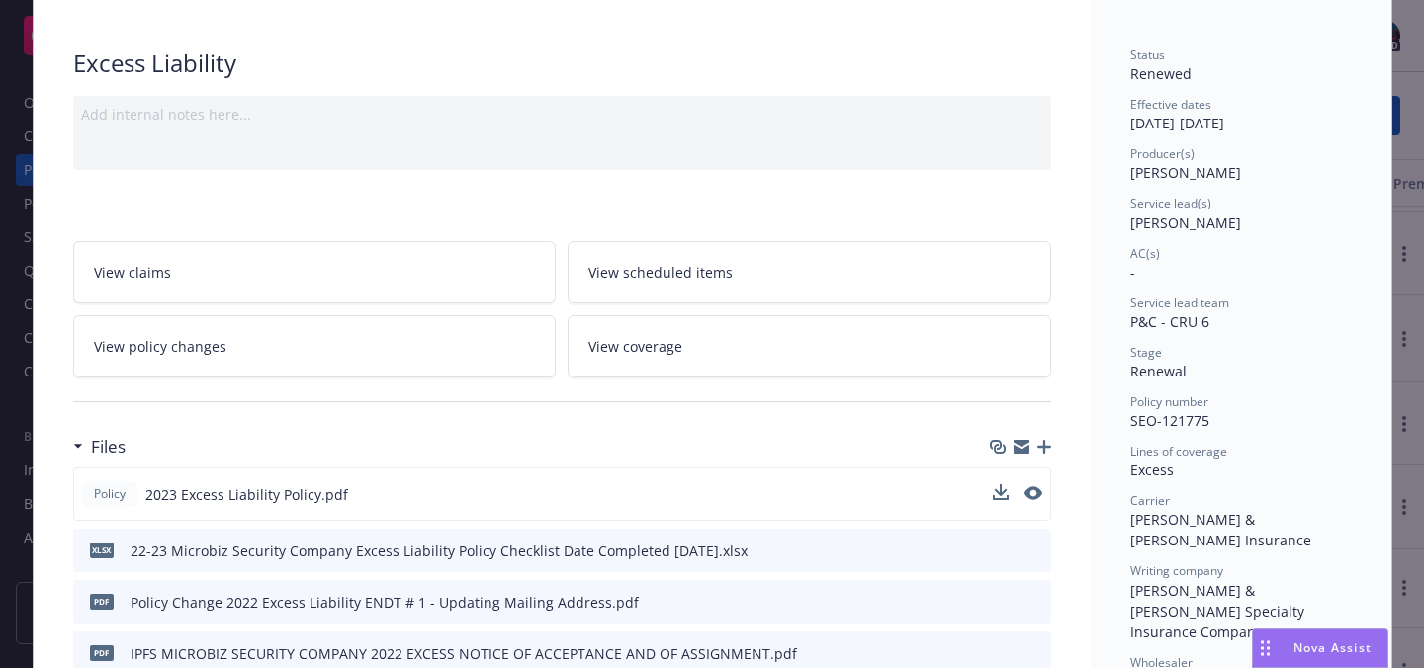
scroll to position [130, 0]
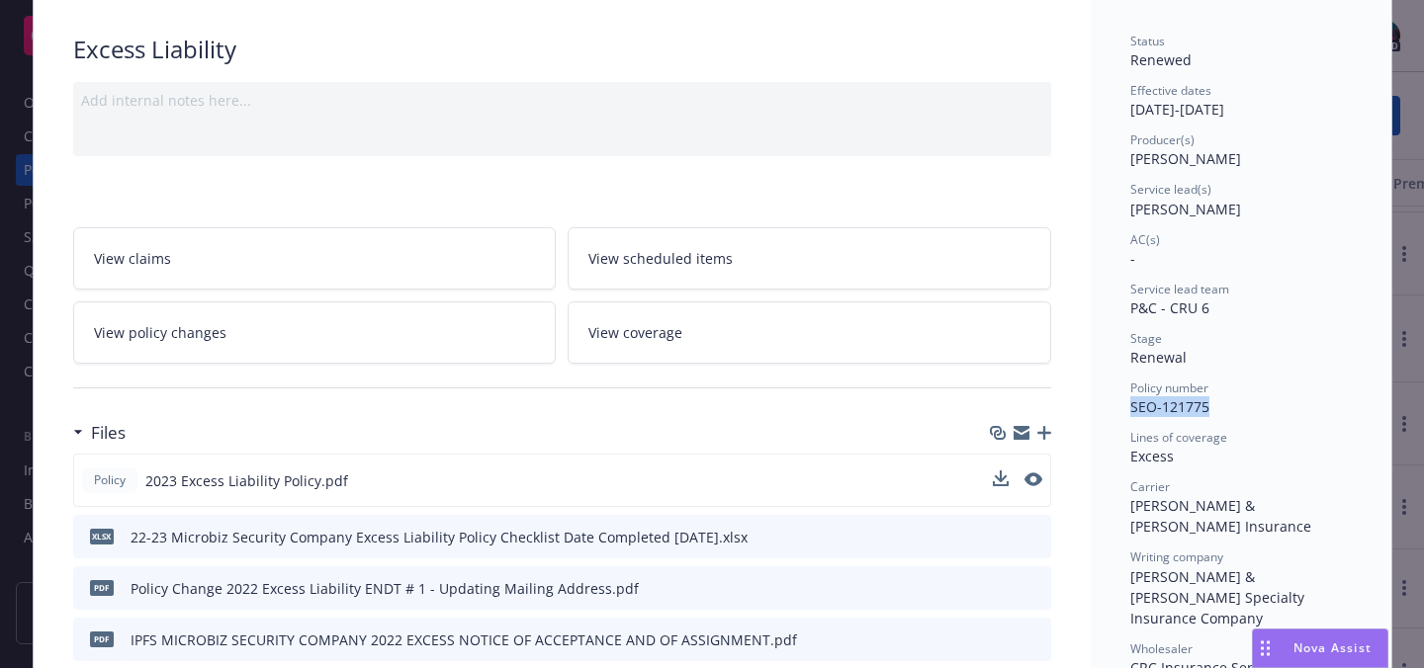
drag, startPoint x: 1205, startPoint y: 406, endPoint x: 1109, endPoint y: 402, distance: 97.0
copy span "SEO-121775"
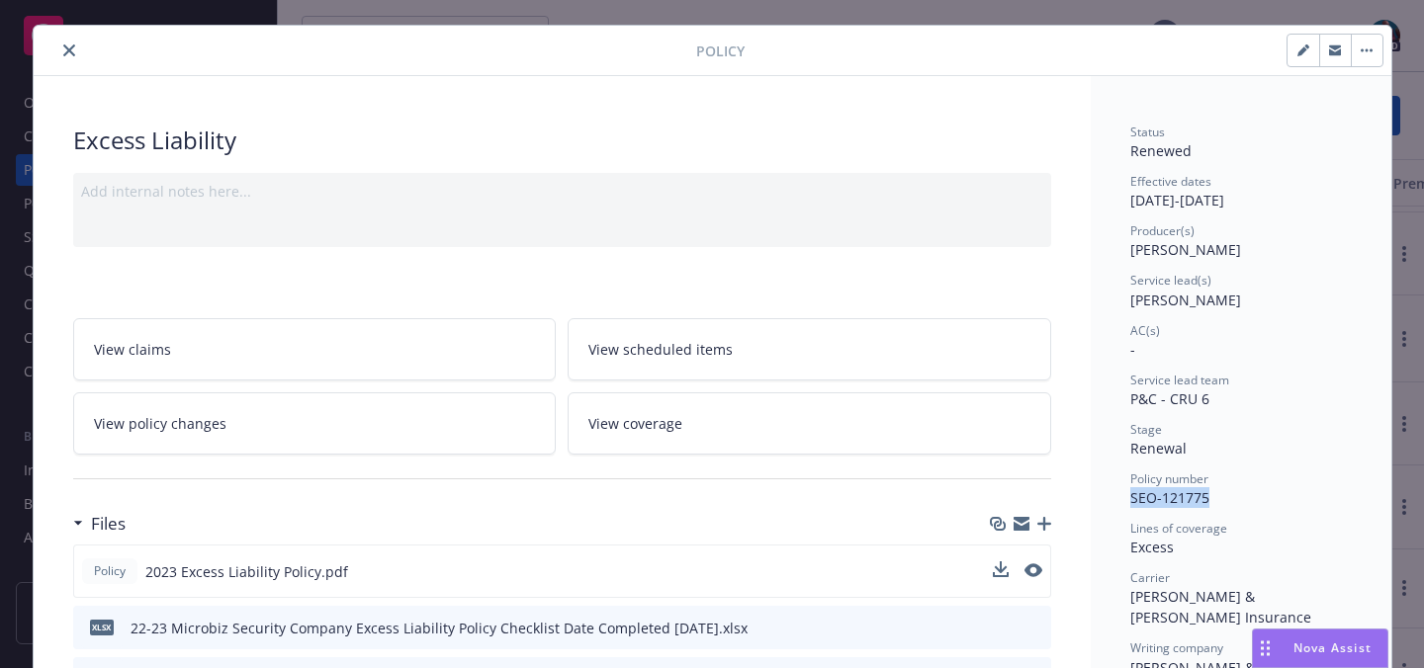
scroll to position [0, 0]
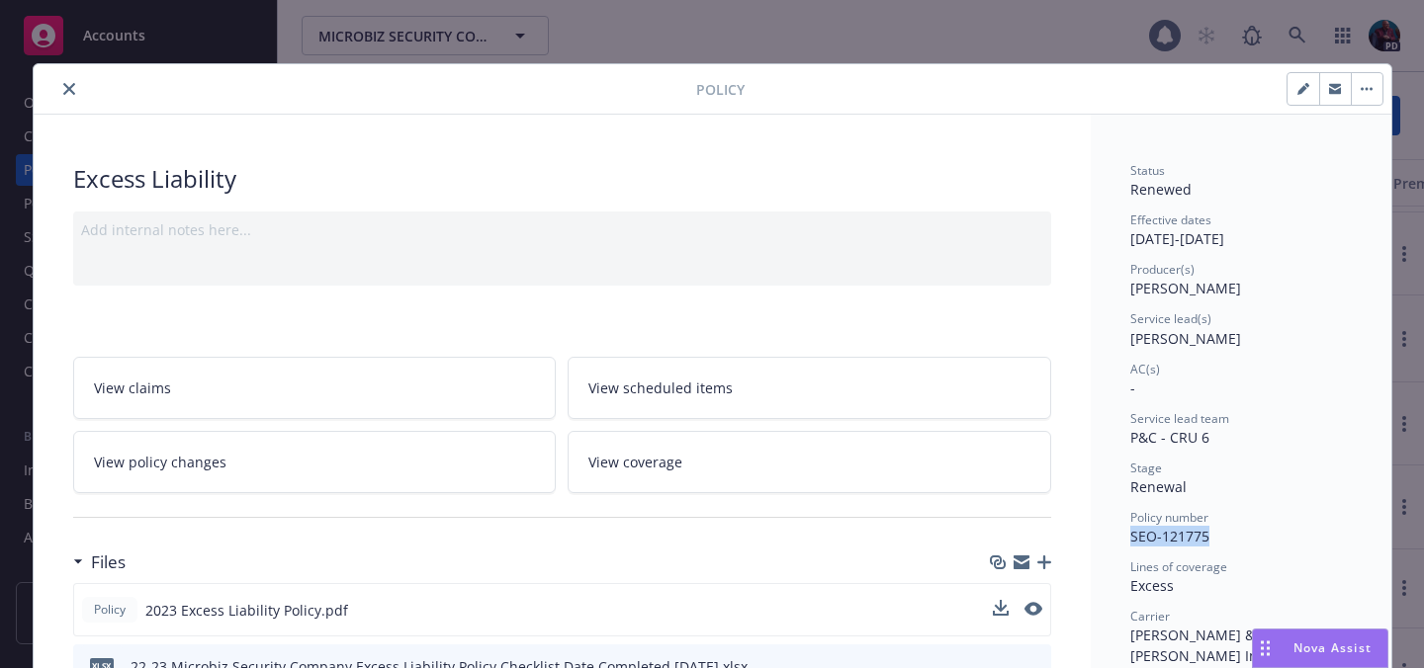
click at [63, 90] on icon "close" at bounding box center [69, 89] width 12 height 12
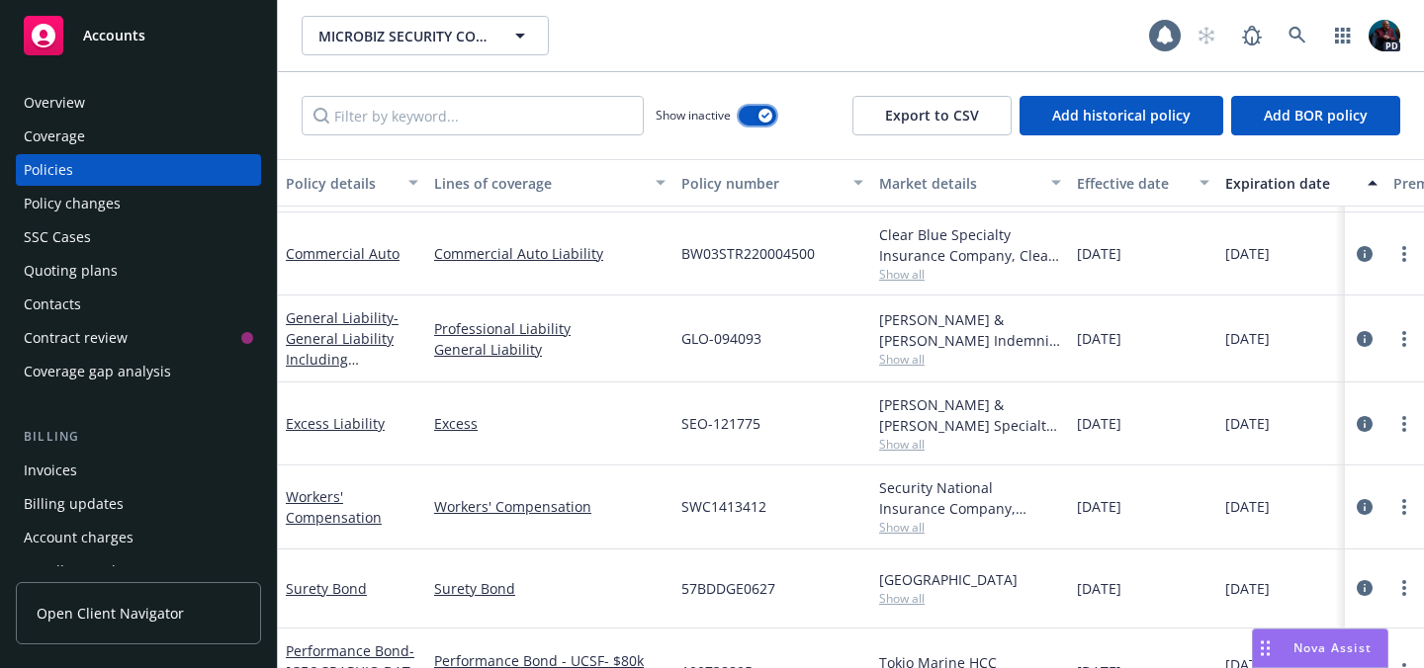
click at [763, 114] on icon "button" at bounding box center [765, 116] width 8 height 6
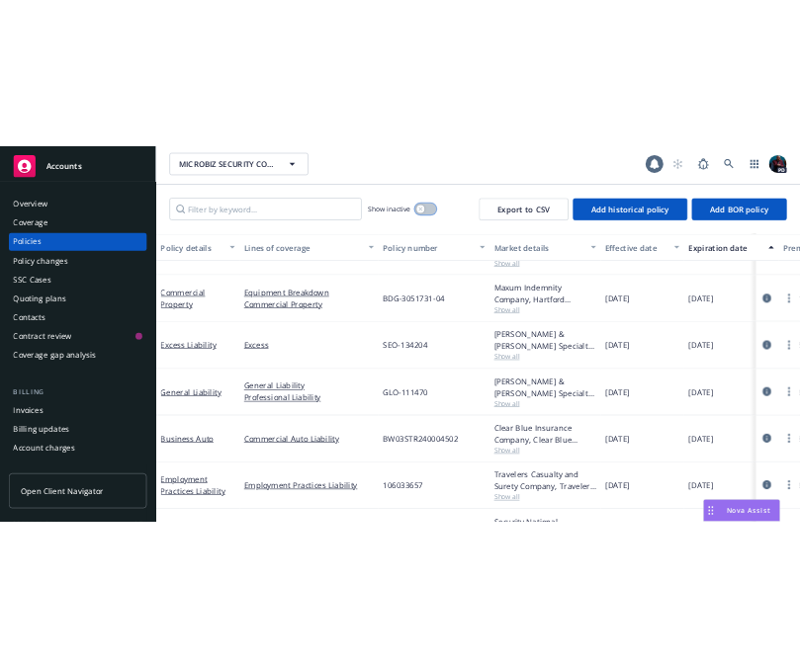
scroll to position [211, 0]
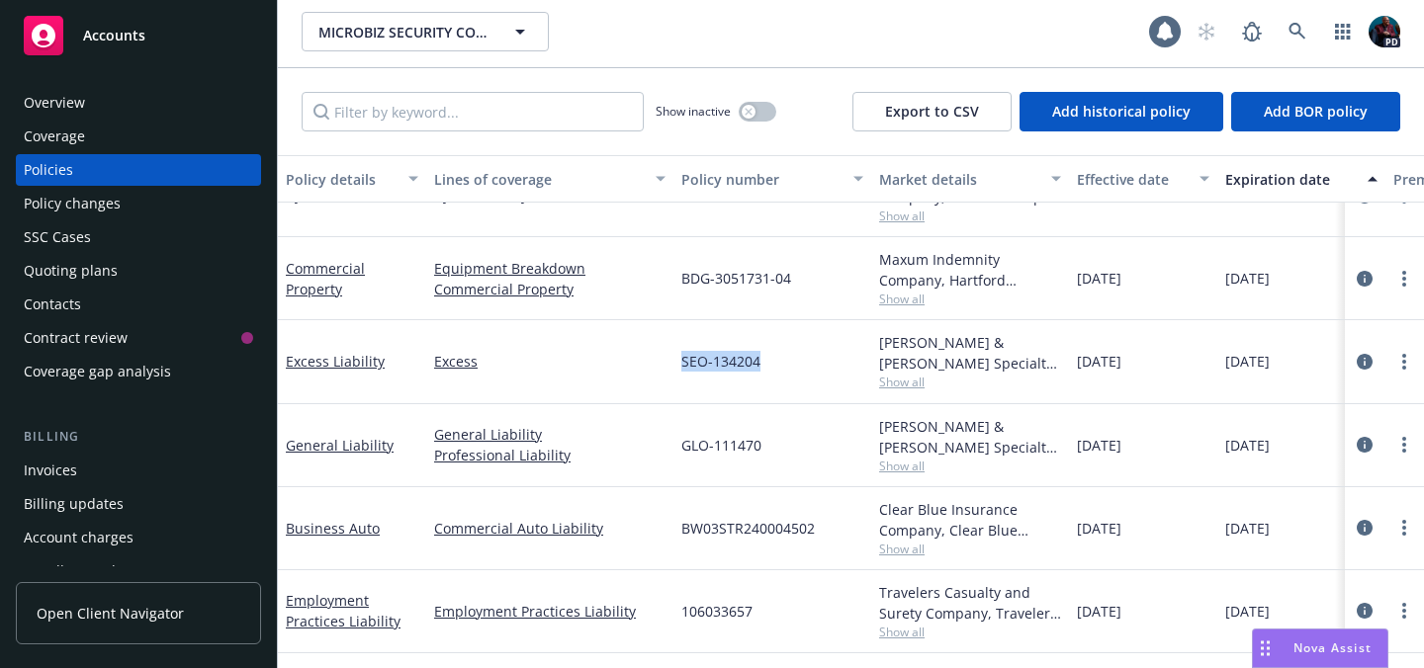
drag, startPoint x: 758, startPoint y: 364, endPoint x: 681, endPoint y: 364, distance: 77.1
click at [681, 364] on span "SEO-134204" at bounding box center [720, 361] width 79 height 21
copy span "SEO-134204"
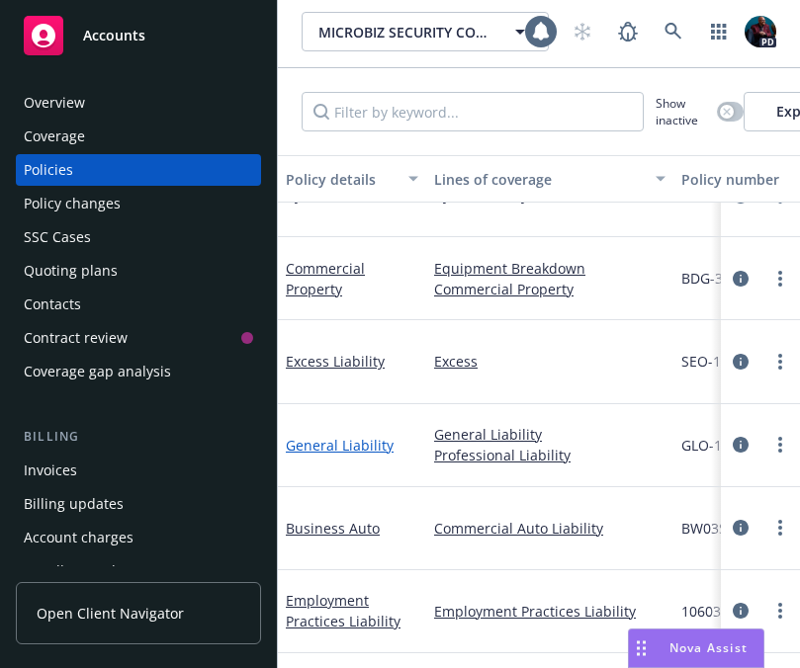
click at [370, 437] on link "General Liability" at bounding box center [340, 445] width 108 height 19
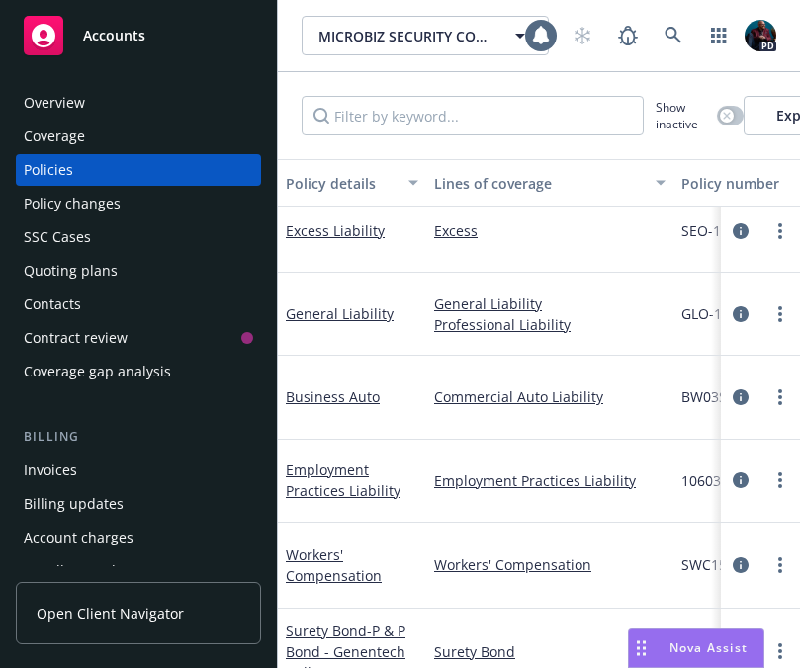
scroll to position [335, 0]
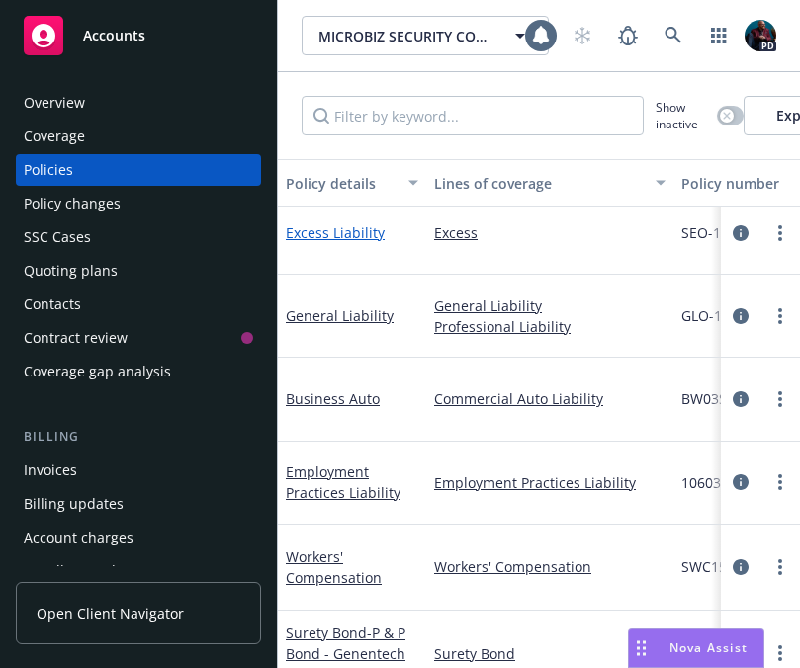
click at [351, 235] on link "Excess Liability" at bounding box center [335, 232] width 99 height 19
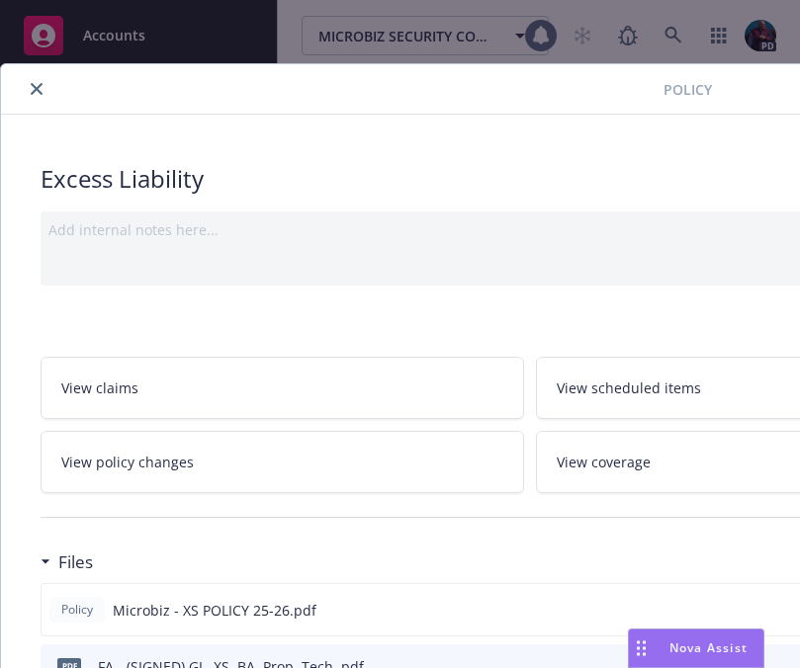
click at [395, 606] on div "Policy Microbiz - XS POLICY 25-26.pdf" at bounding box center [530, 609] width 978 height 53
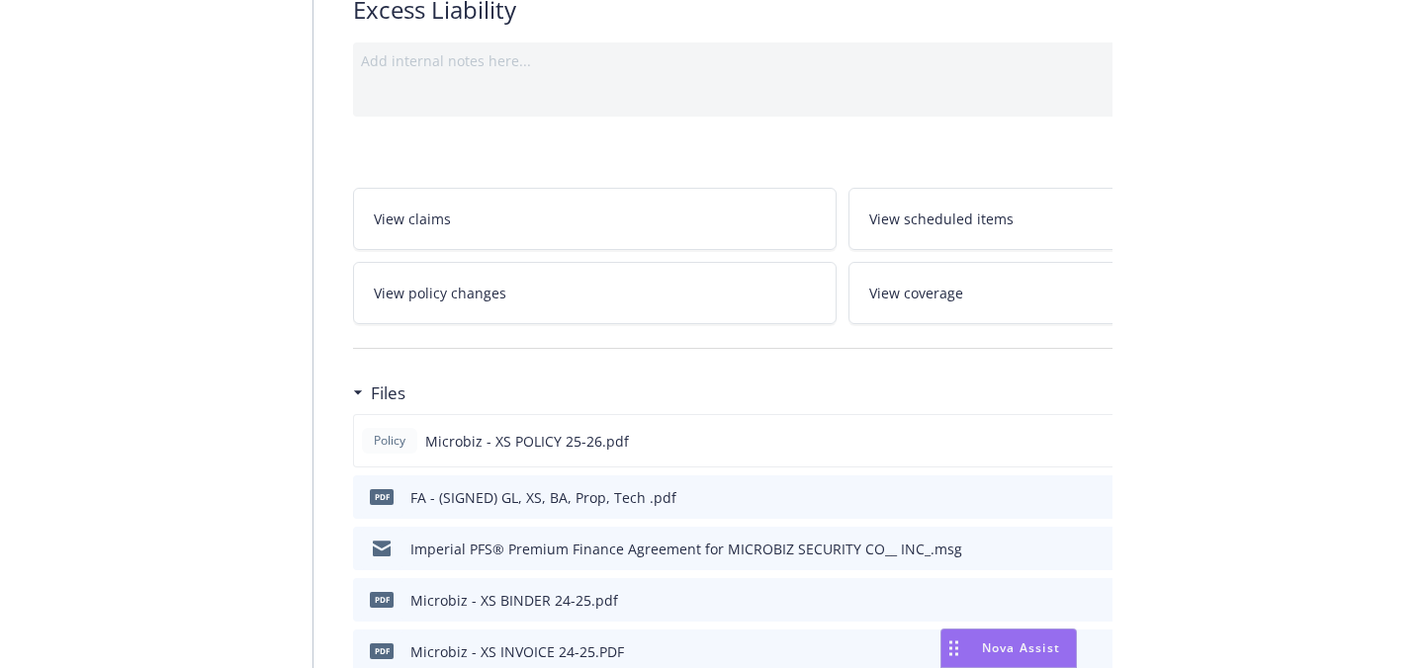
scroll to position [313, 0]
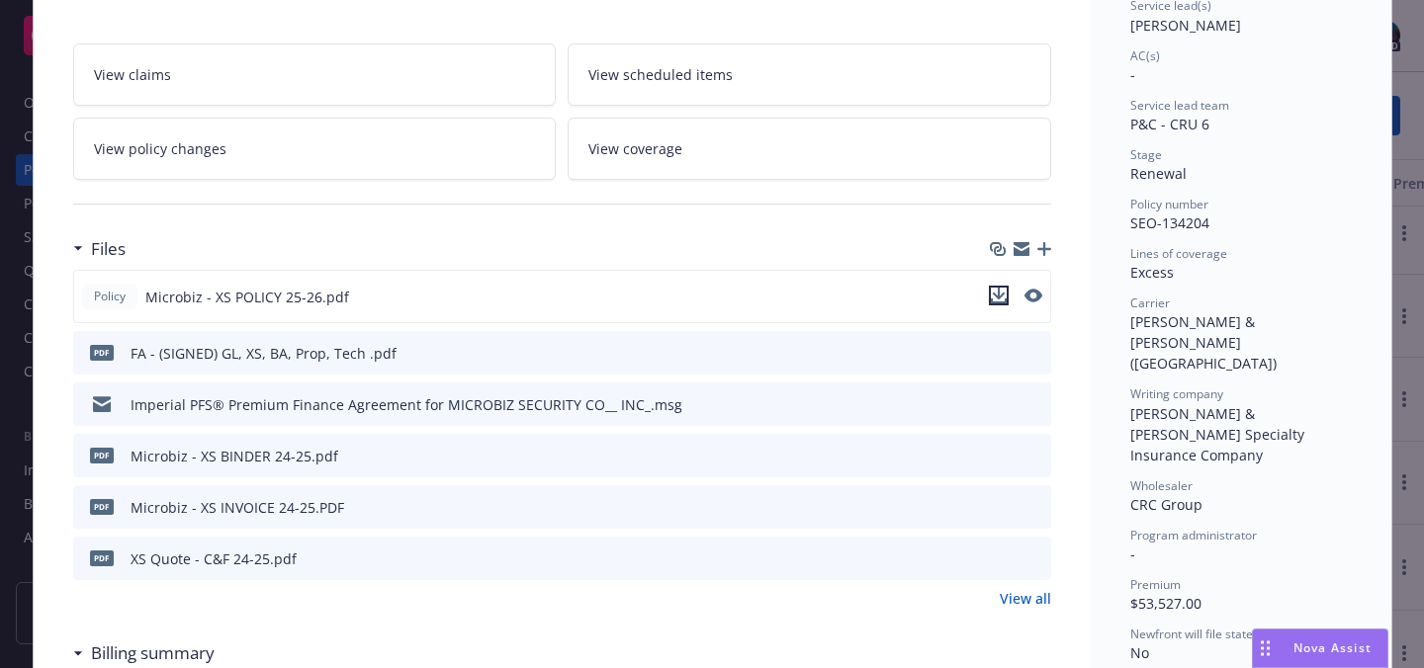
click at [991, 293] on icon "download file" at bounding box center [999, 296] width 16 height 16
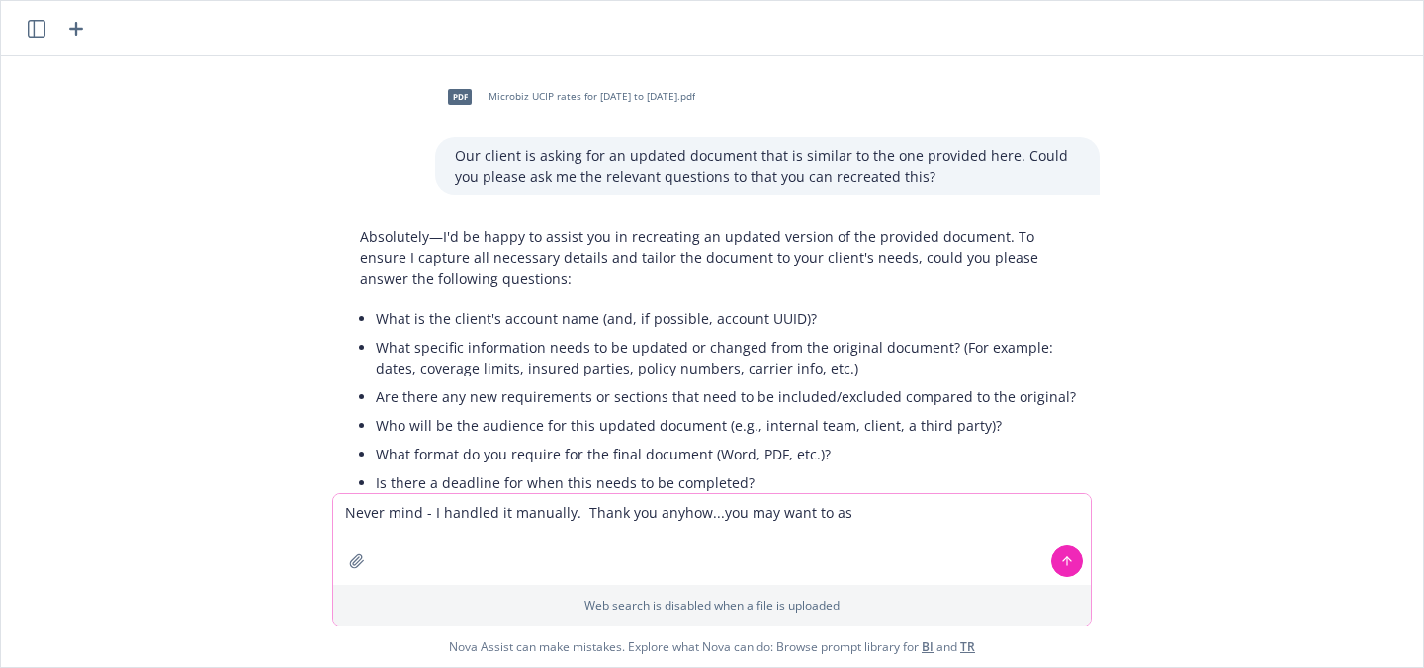
drag, startPoint x: 883, startPoint y: 503, endPoint x: 579, endPoint y: 512, distance: 303.7
click at [579, 512] on textarea "Never mind - I handled it manually. Thank you anyhow...you may want to as" at bounding box center [711, 539] width 757 height 91
type textarea "Never mind - I handled it manually. Thank you anyhow"
